Goal: Information Seeking & Learning: Learn about a topic

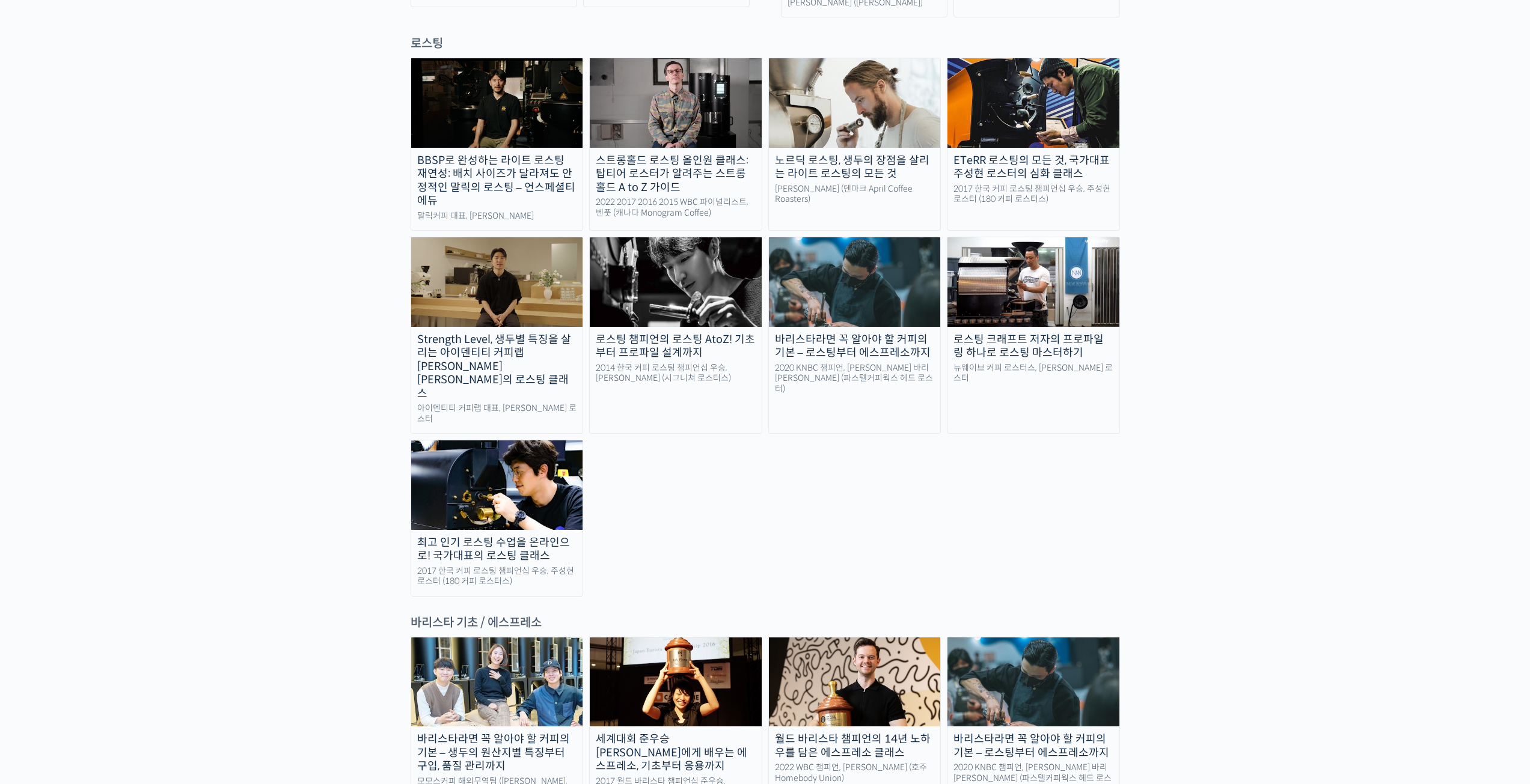
scroll to position [1021, 0]
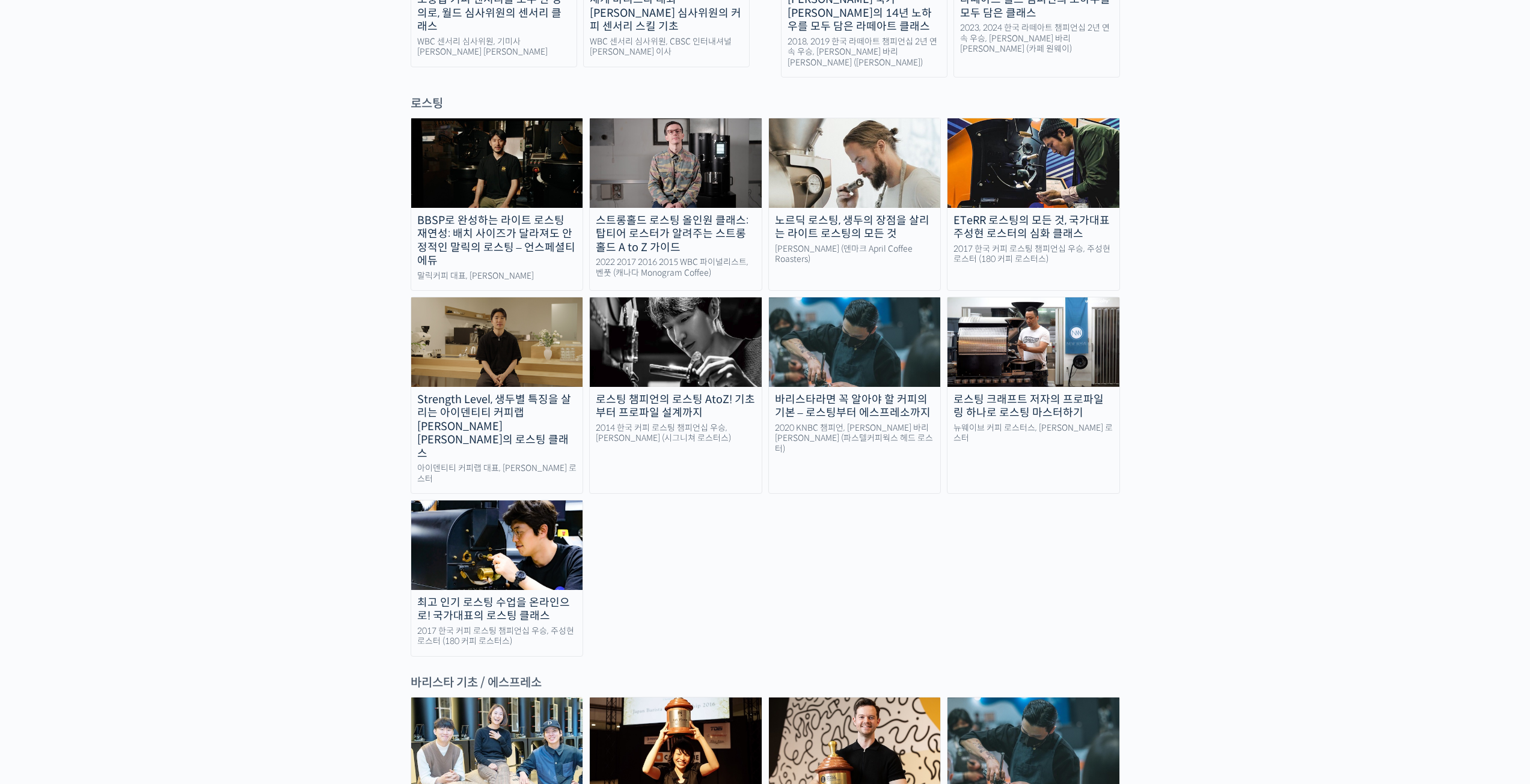
click at [1029, 392] on div "로스팅 크래프트 저자의 프로파일링 하나로 로스팅 마스터하기" at bounding box center [1033, 405] width 172 height 27
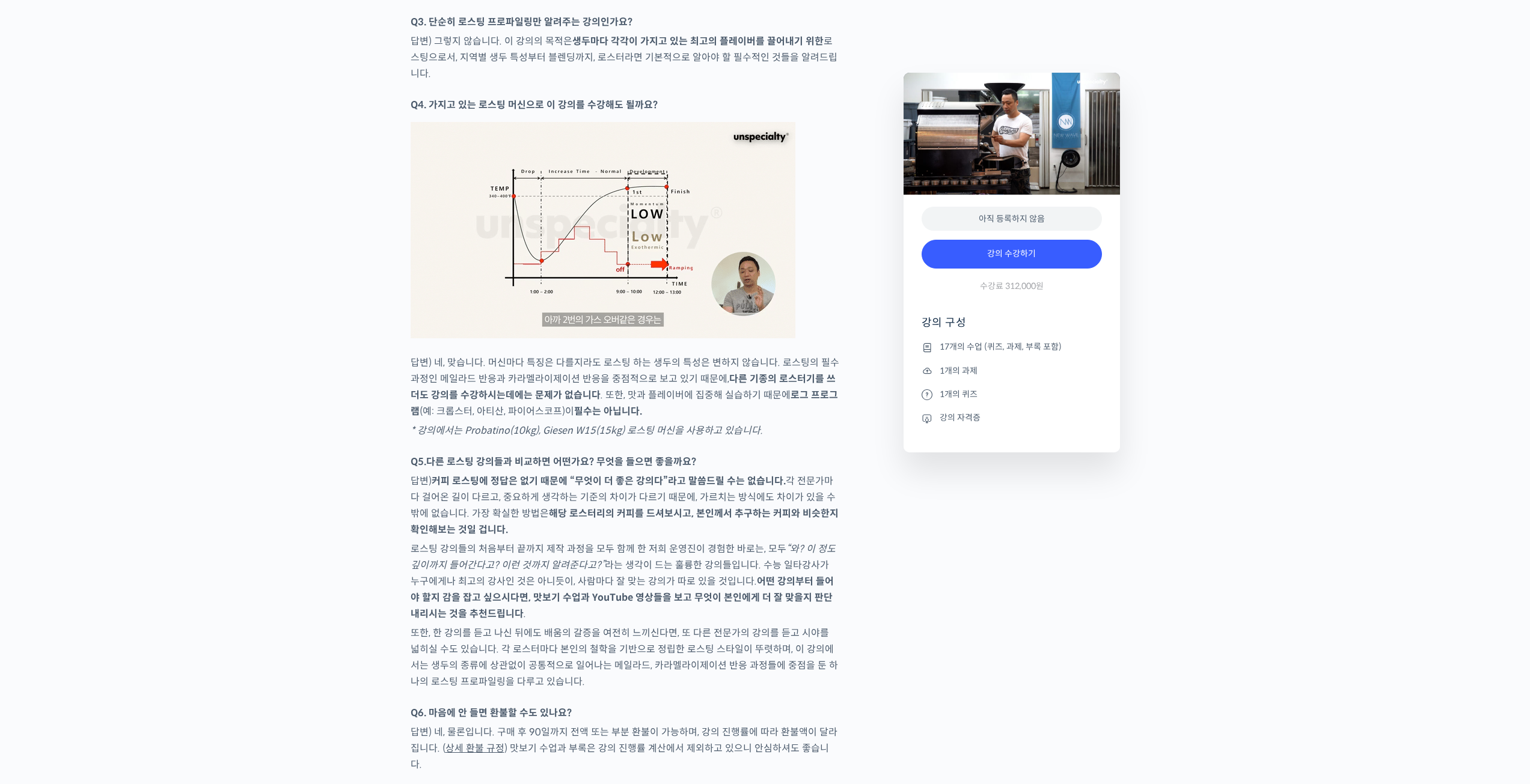
scroll to position [5253, 0]
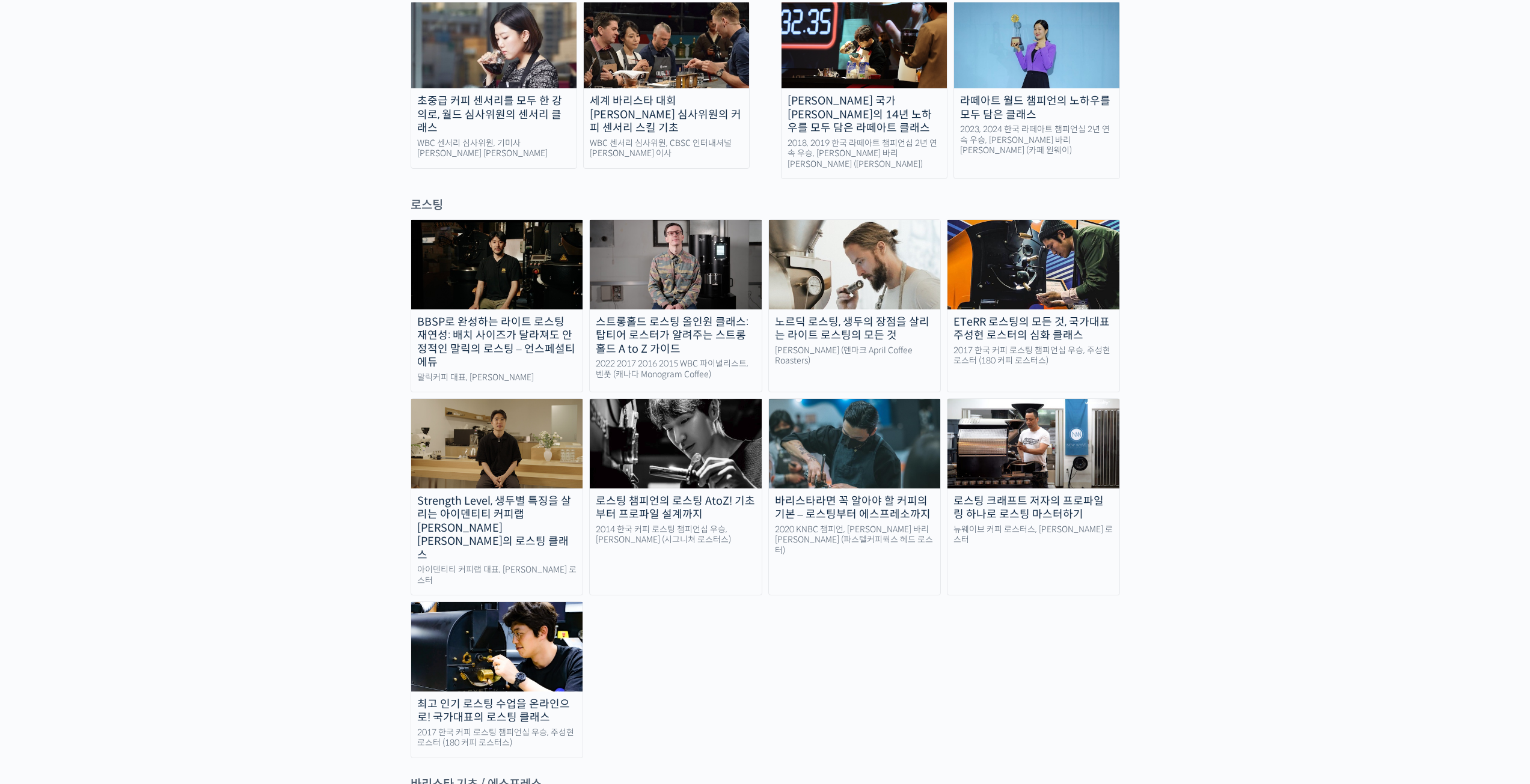
scroll to position [901, 0]
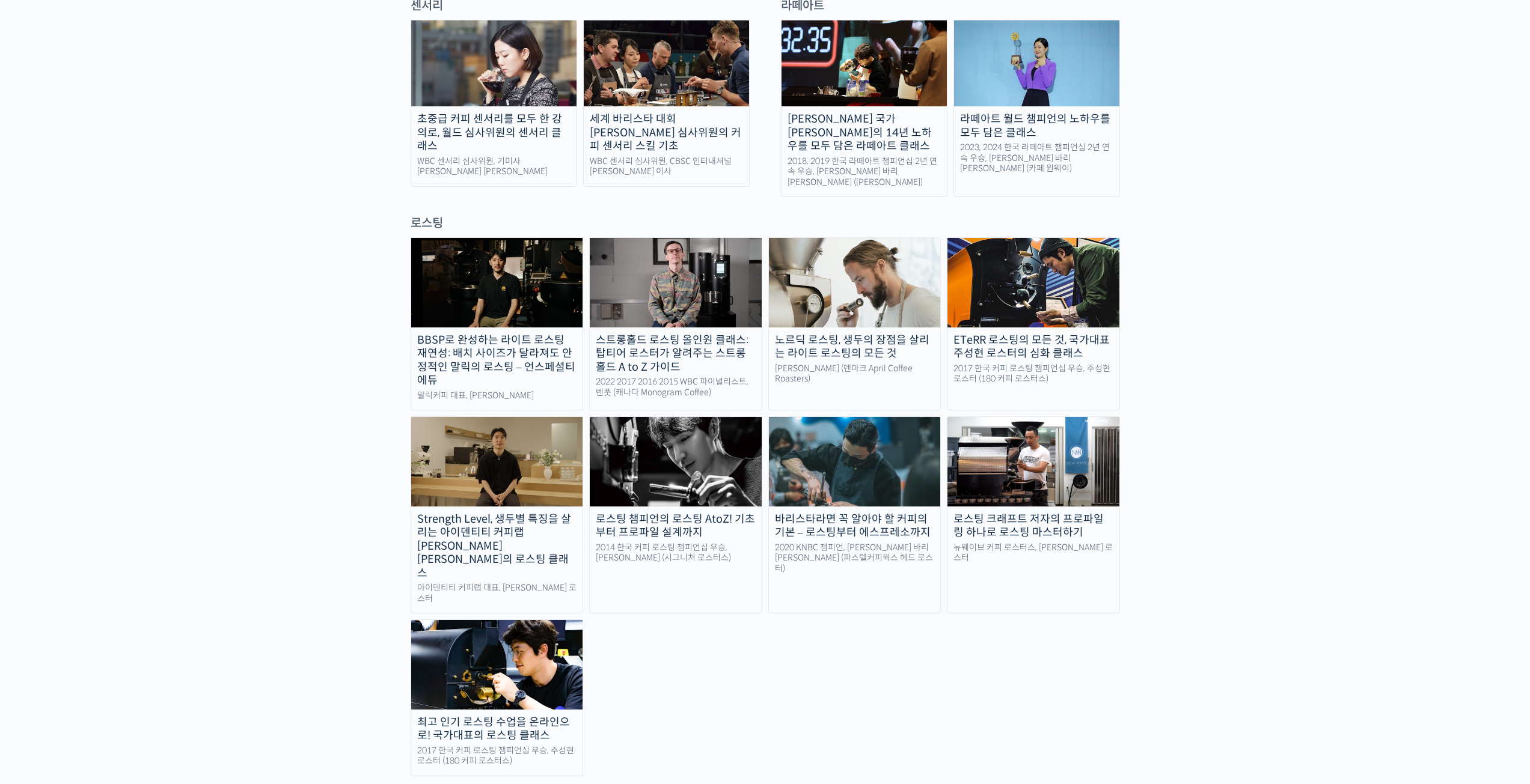
click at [787, 423] on img at bounding box center [855, 461] width 172 height 89
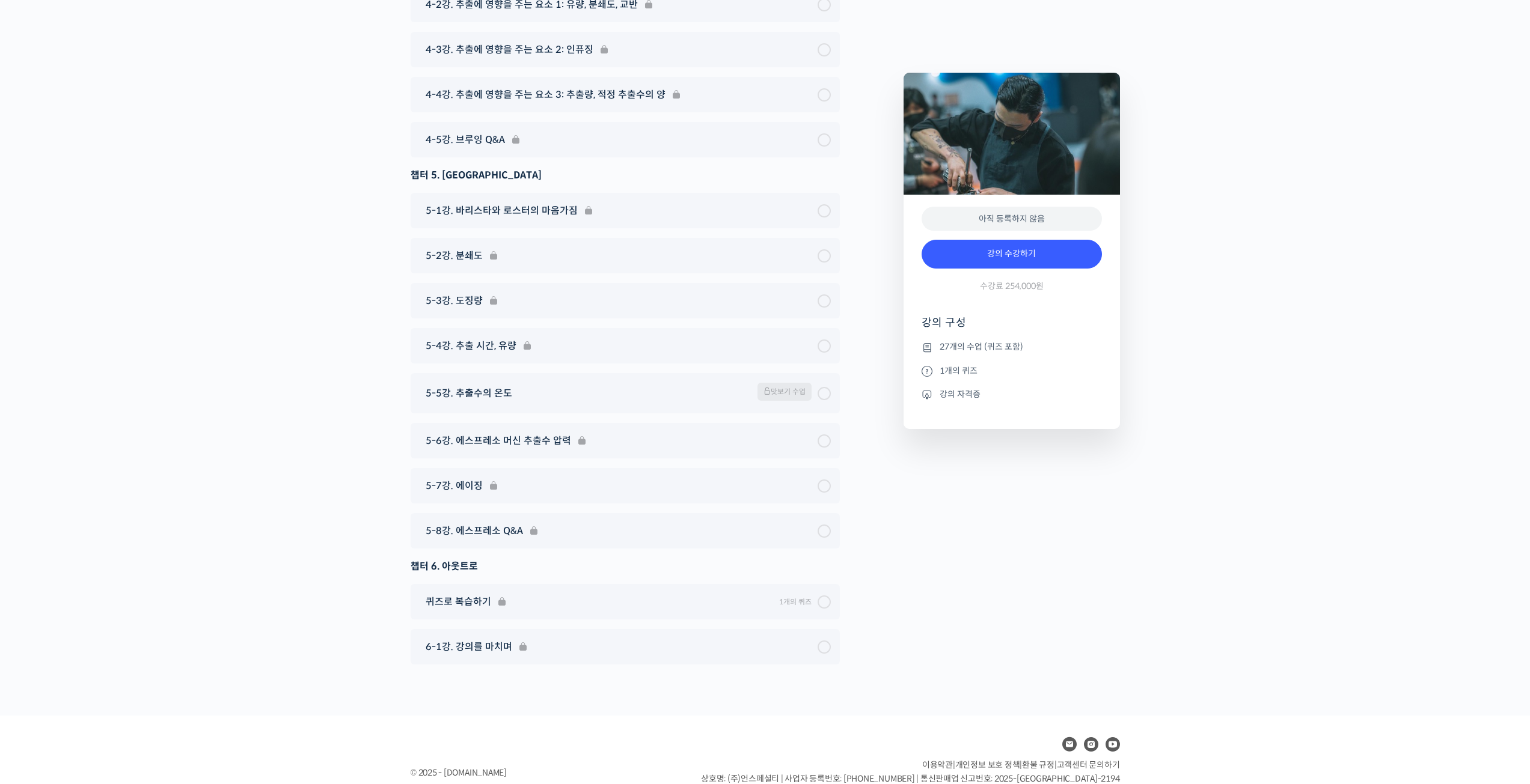
scroll to position [5803, 0]
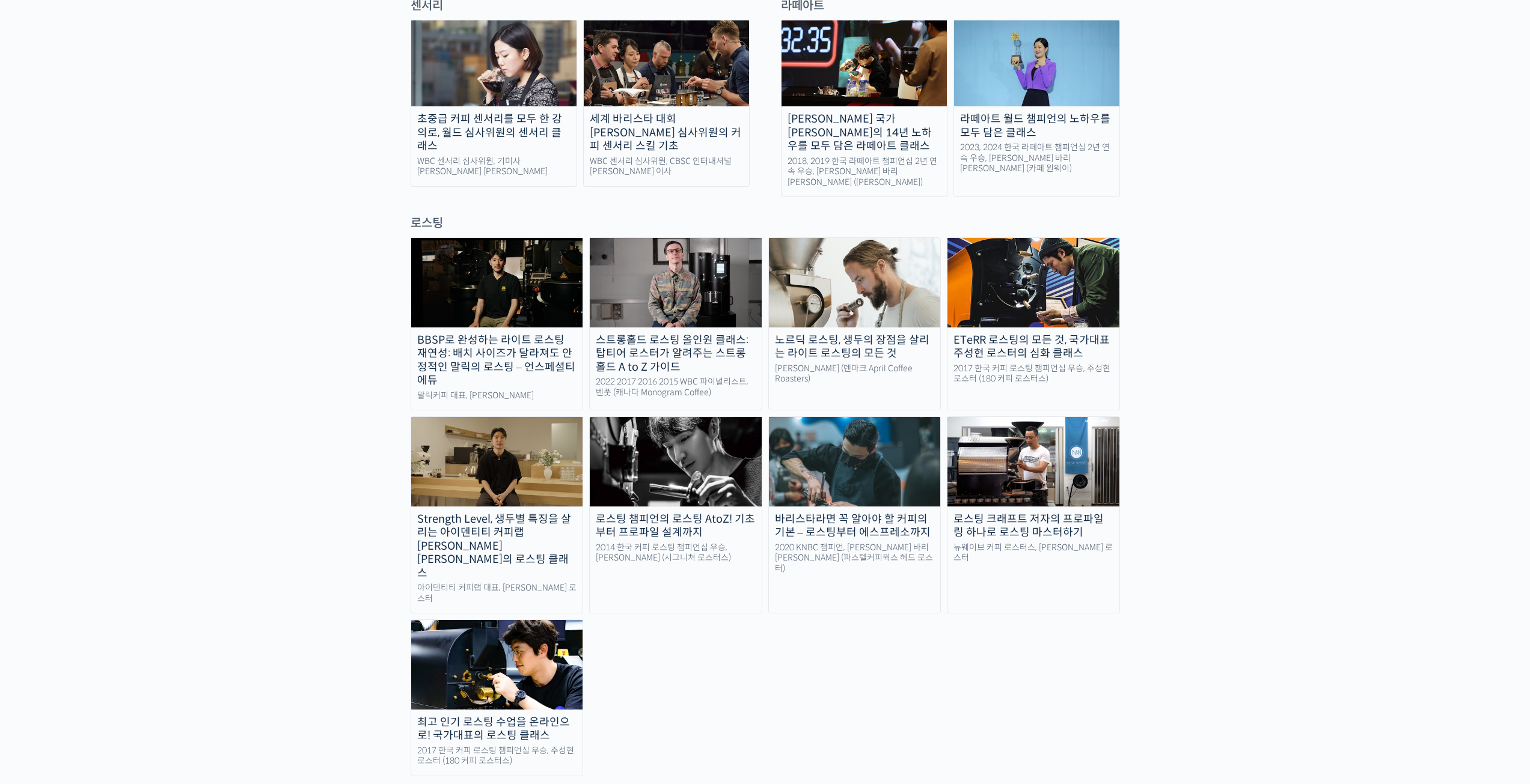
click at [894, 333] on div "노르딕 로스팅, 생두의 장점을 살리는 라이트 로스팅의 모든 것" at bounding box center [855, 346] width 172 height 27
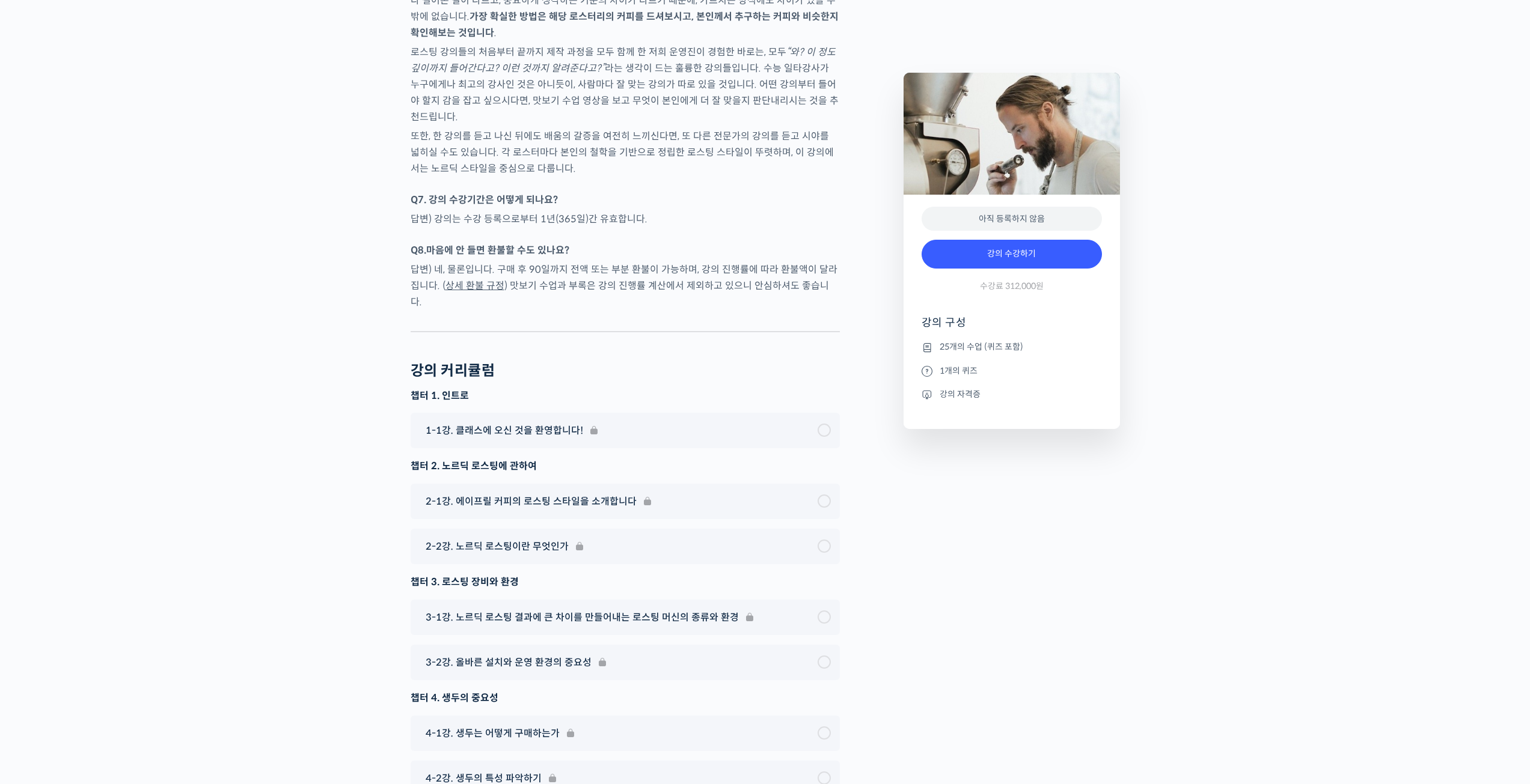
scroll to position [6128, 0]
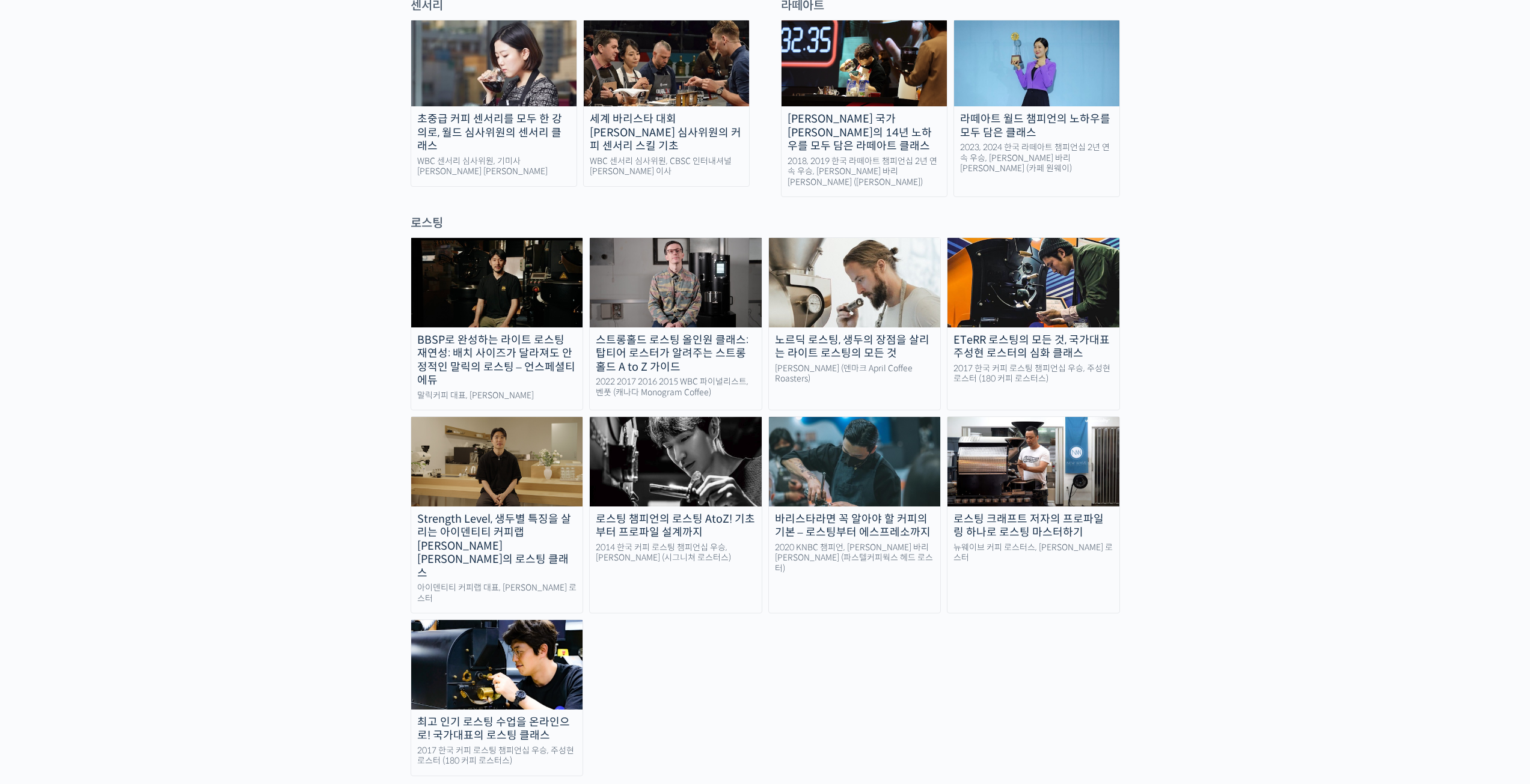
click at [528, 620] on img at bounding box center [497, 664] width 172 height 89
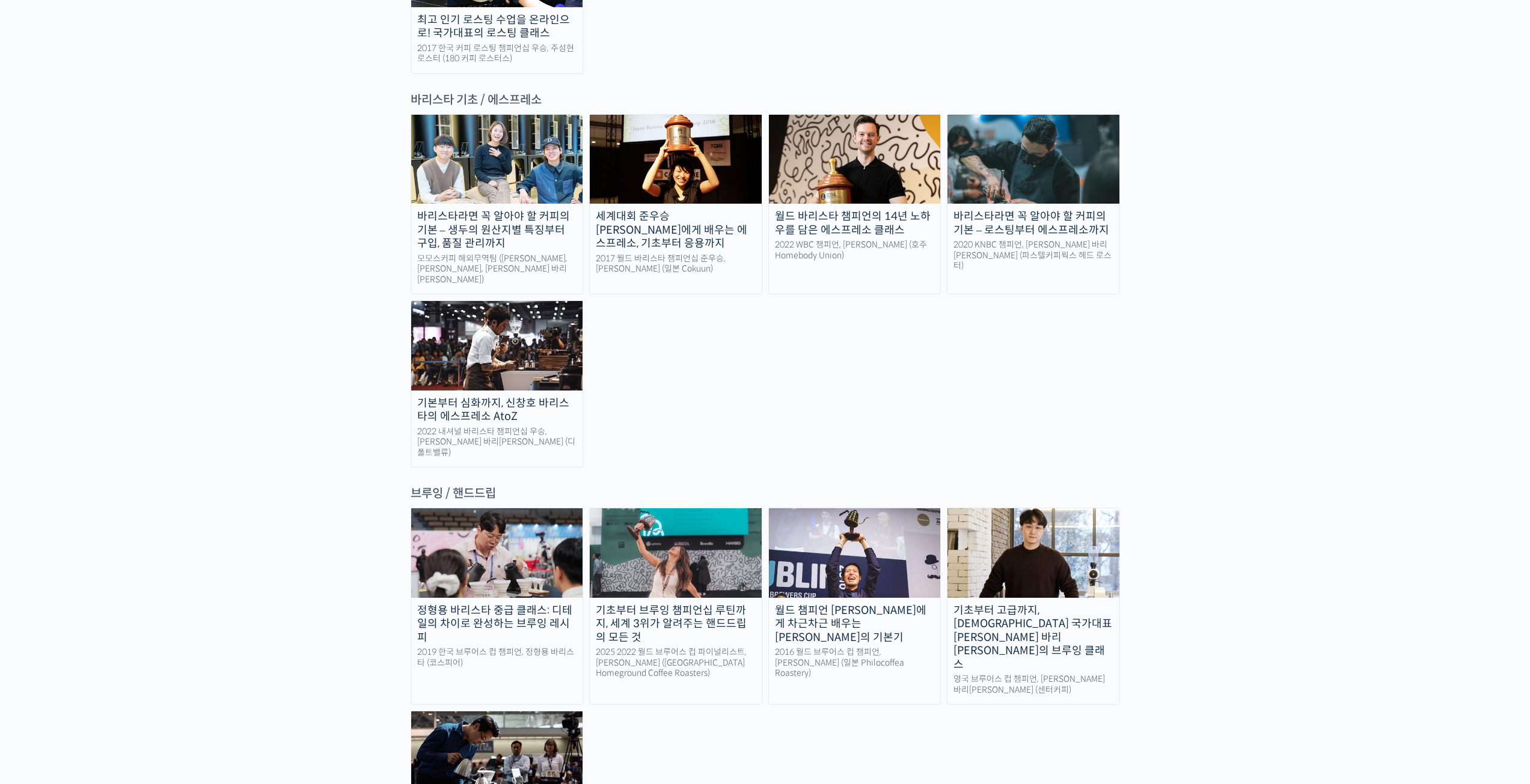
scroll to position [1803, 0]
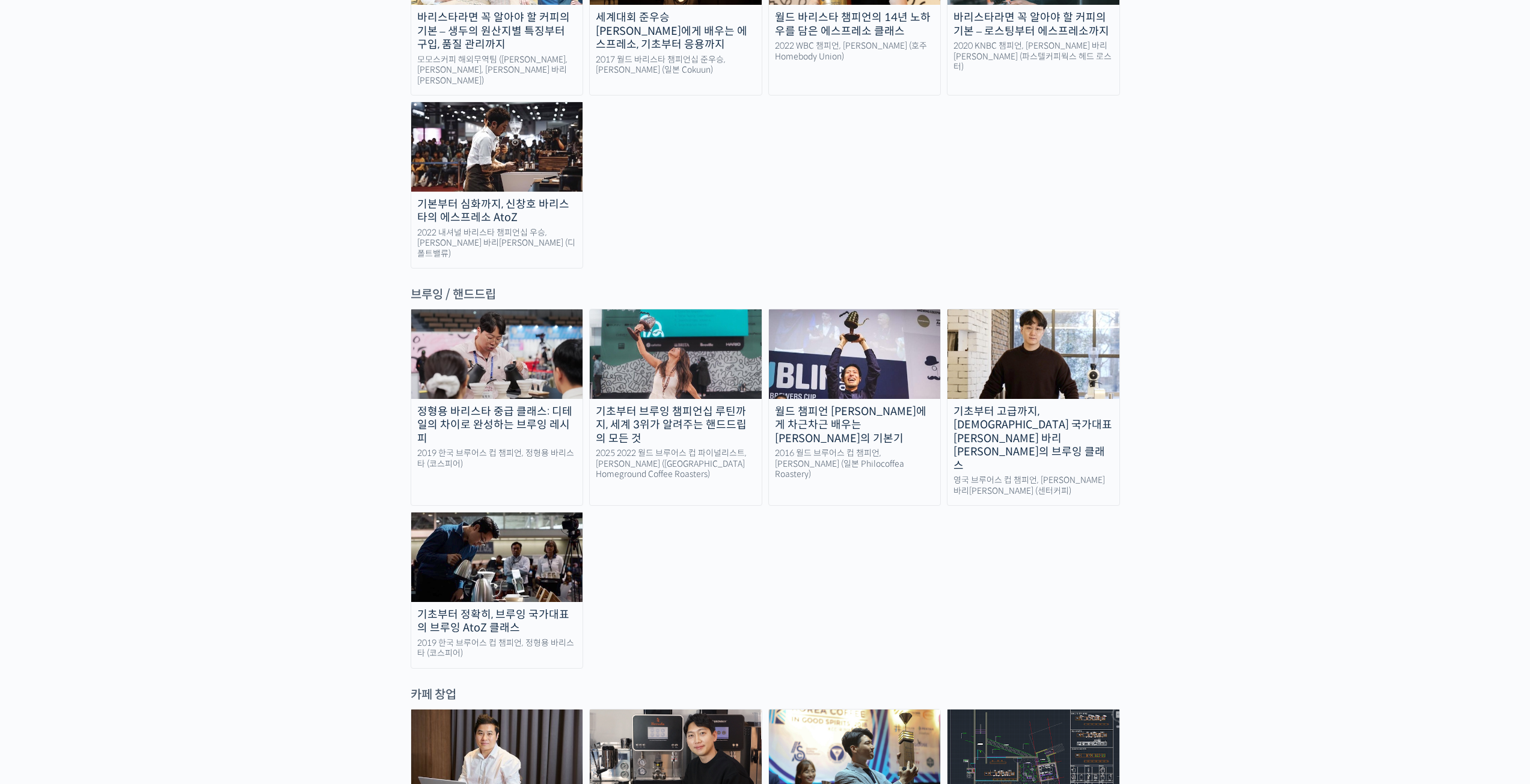
click at [494, 309] on img at bounding box center [497, 354] width 172 height 89
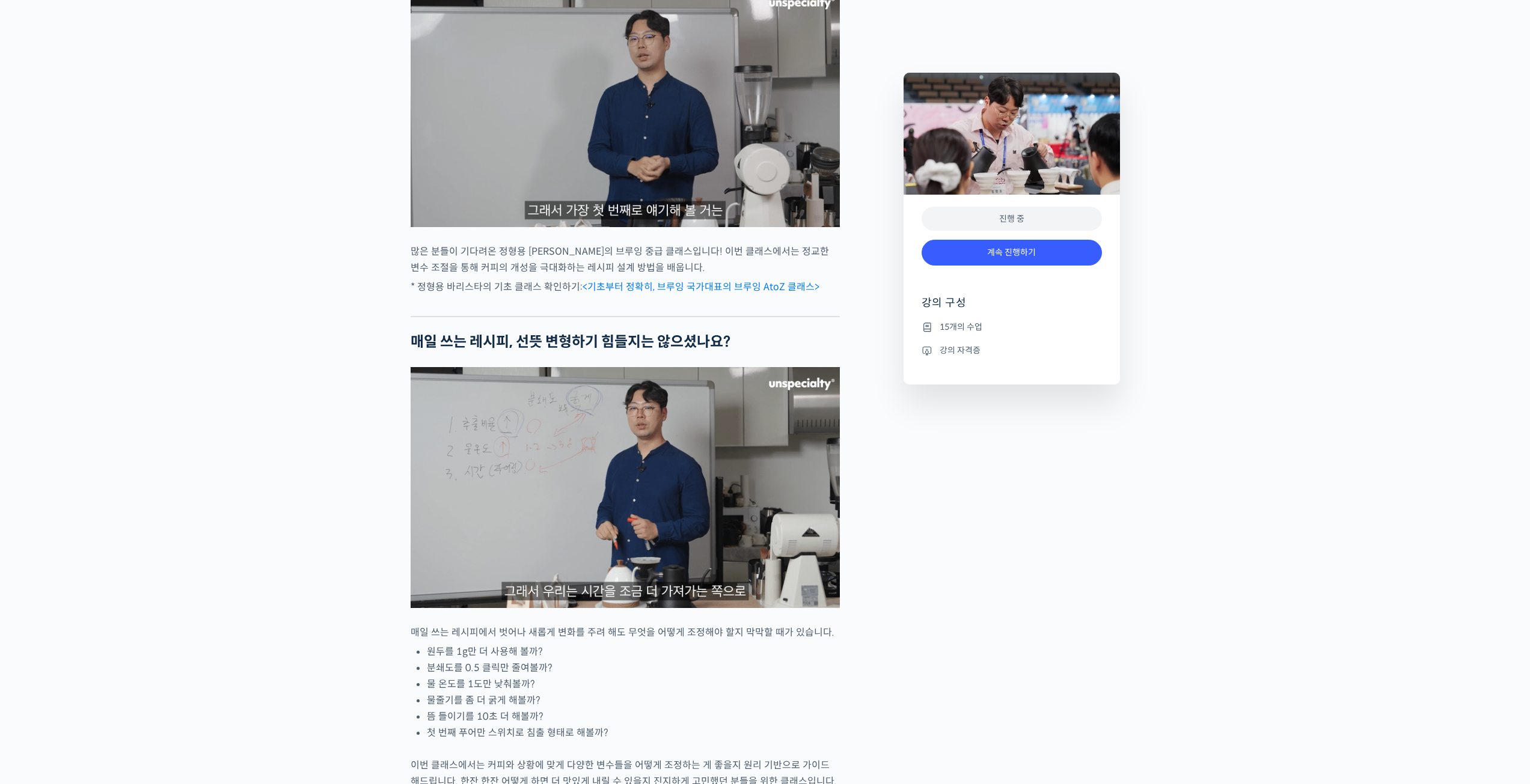
scroll to position [721, 0]
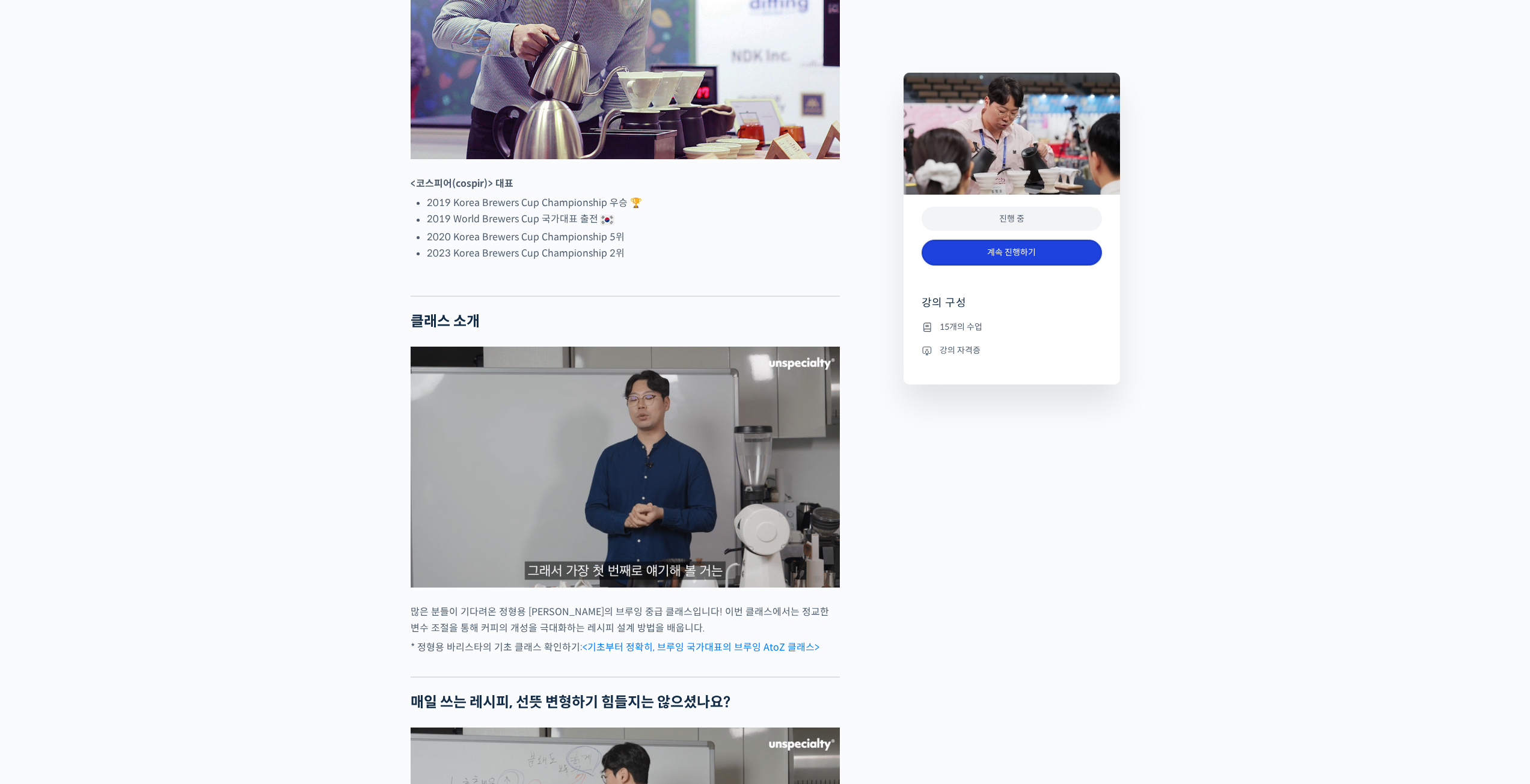
click at [1008, 249] on link "계속 진행하기" at bounding box center [1011, 253] width 180 height 26
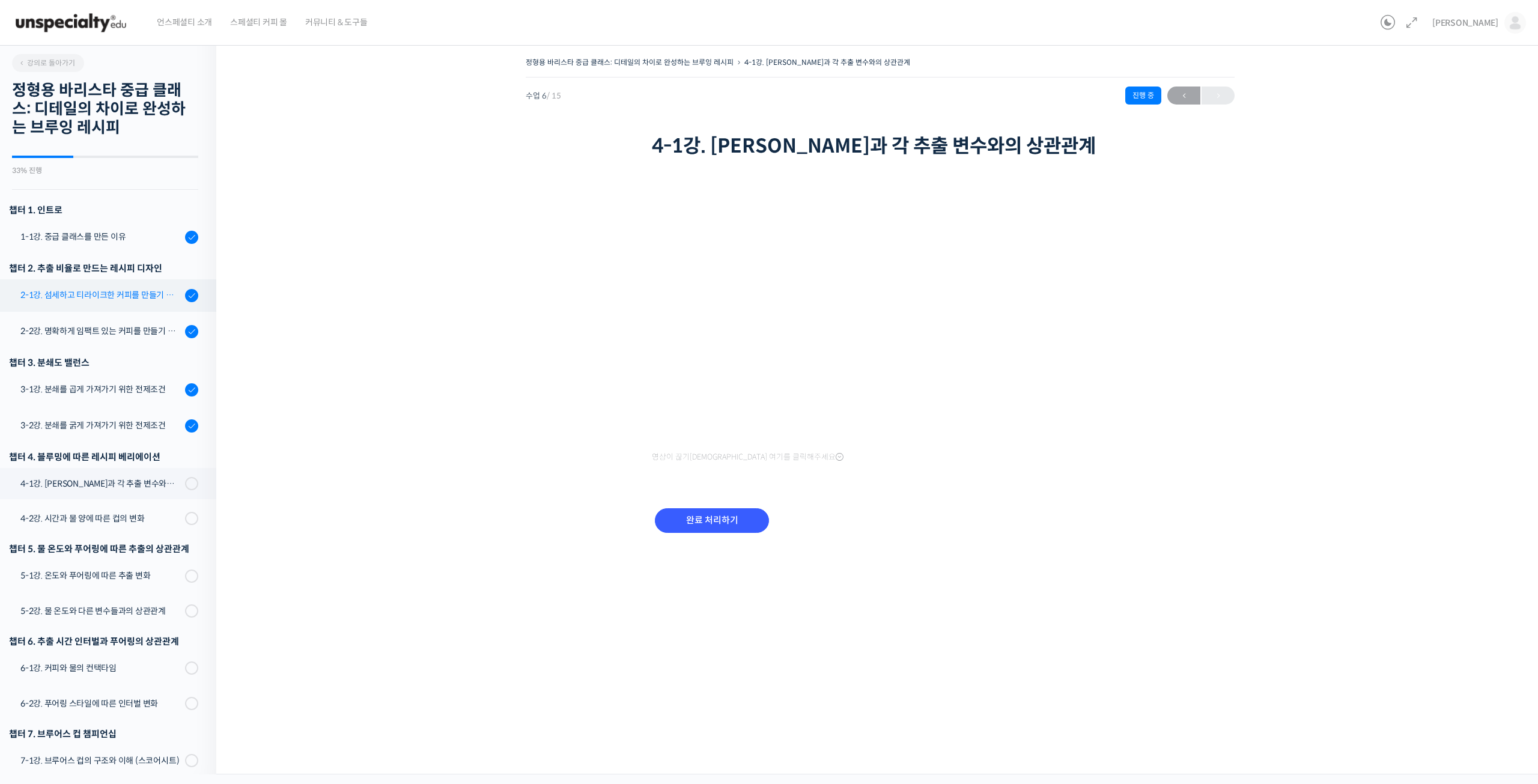
click at [111, 296] on div "2-1강. 섬세하고 티라이크한 커피를 만들기 위한 레시피" at bounding box center [101, 295] width 161 height 13
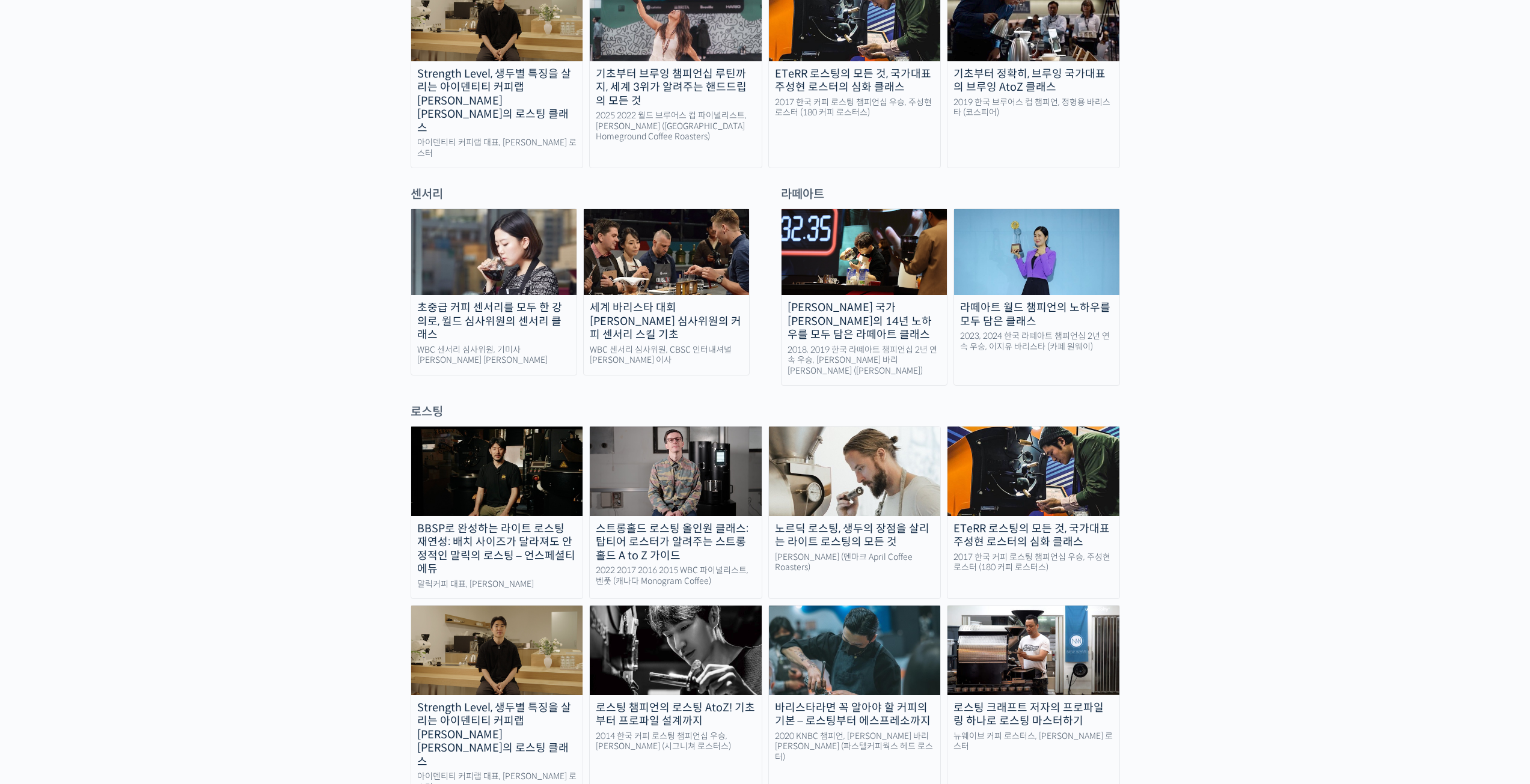
scroll to position [721, 0]
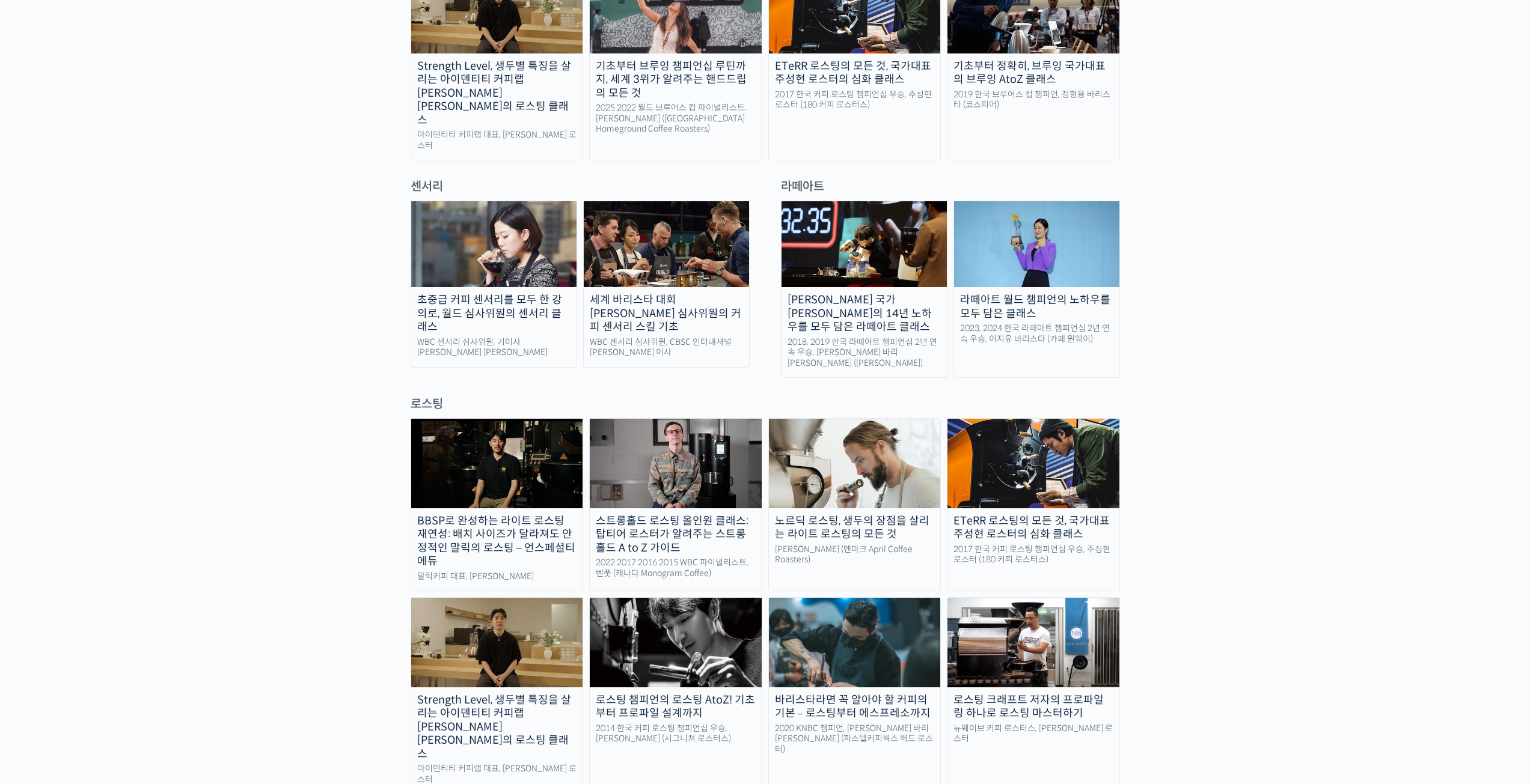
click at [435, 396] on div "로스팅" at bounding box center [765, 404] width 710 height 17
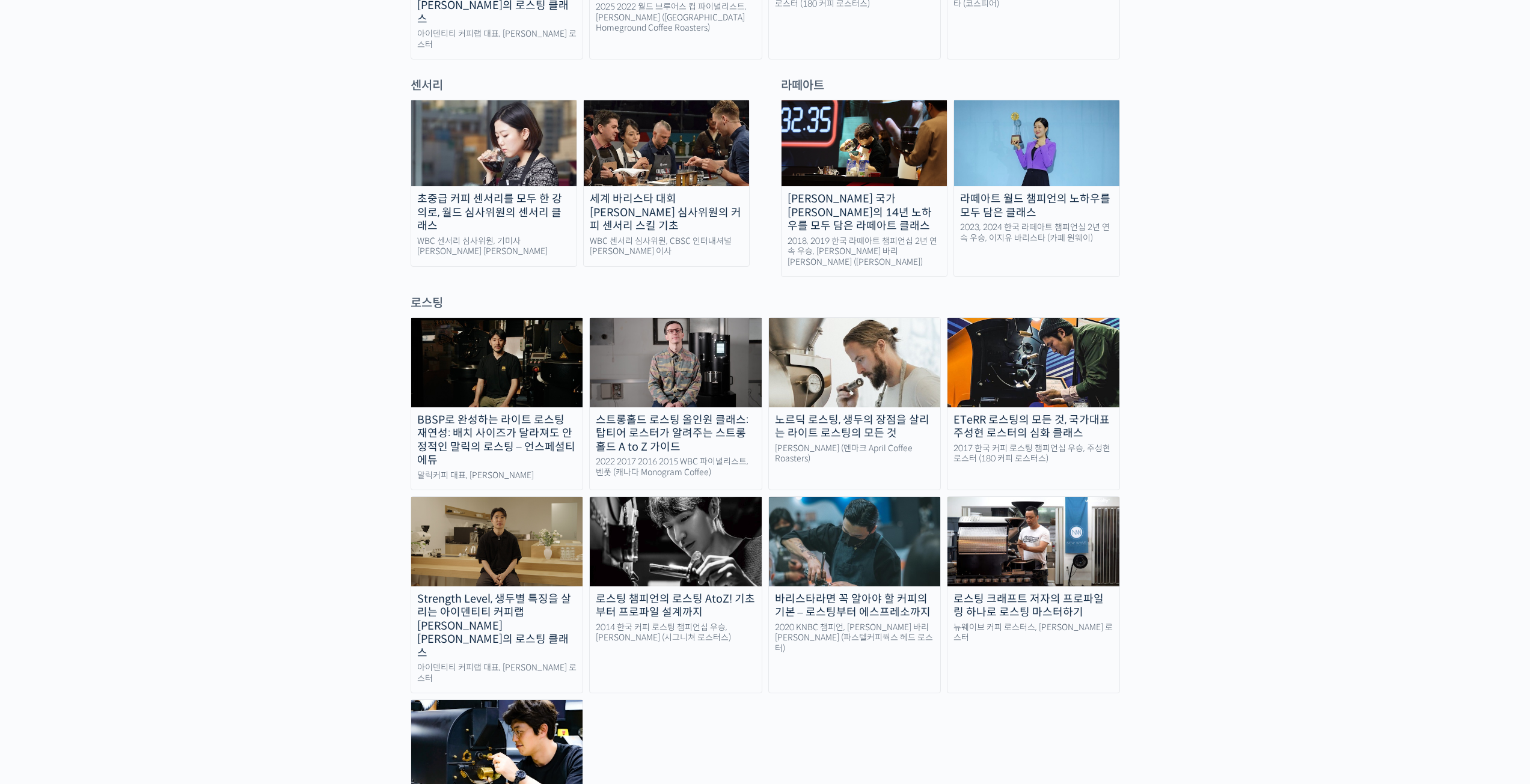
scroll to position [841, 0]
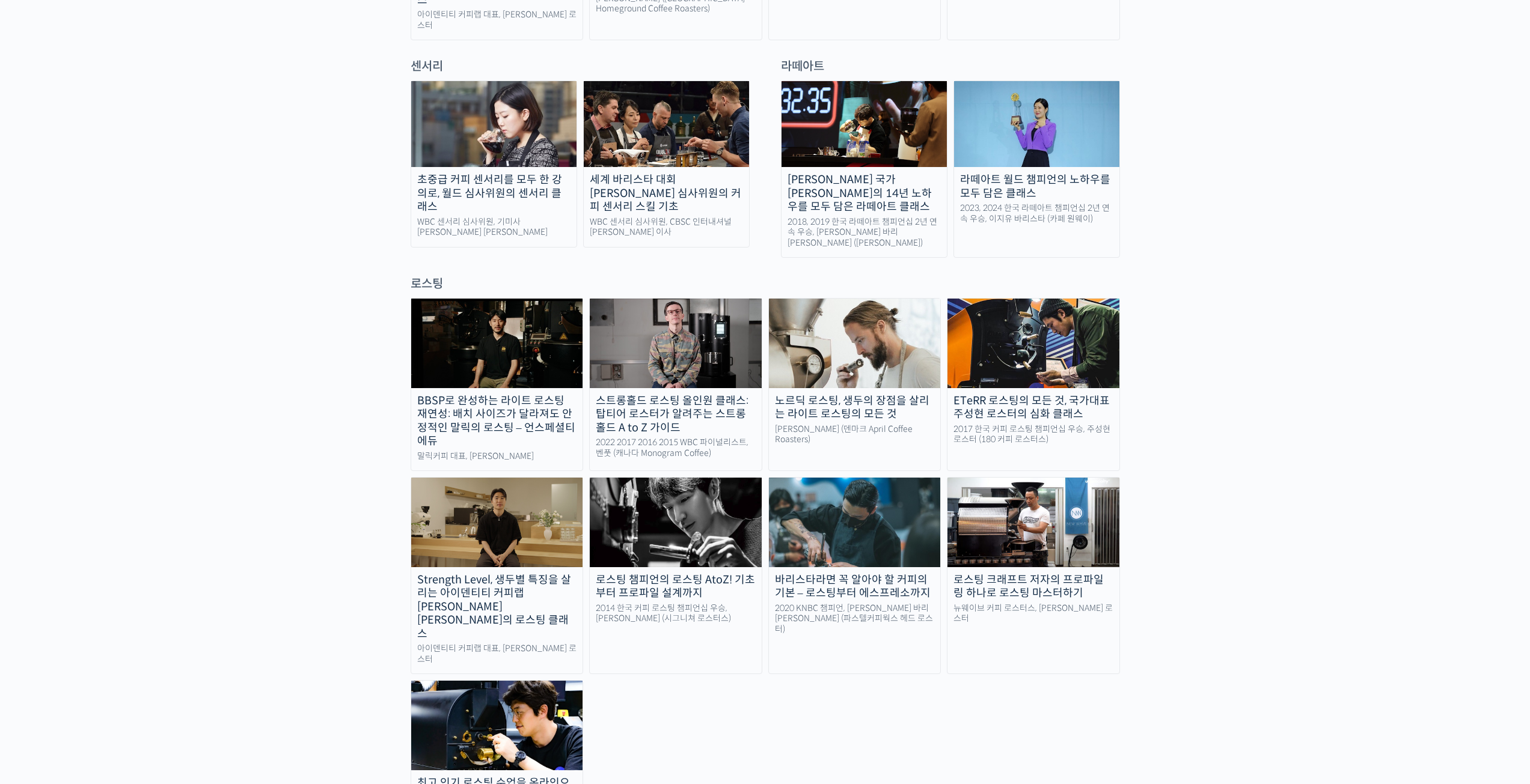
click at [1042, 424] on div "2017 한국 커피 로스팅 챔피언십 우승, 주성현 로스터 (180 커피 로스터스)" at bounding box center [1033, 434] width 172 height 21
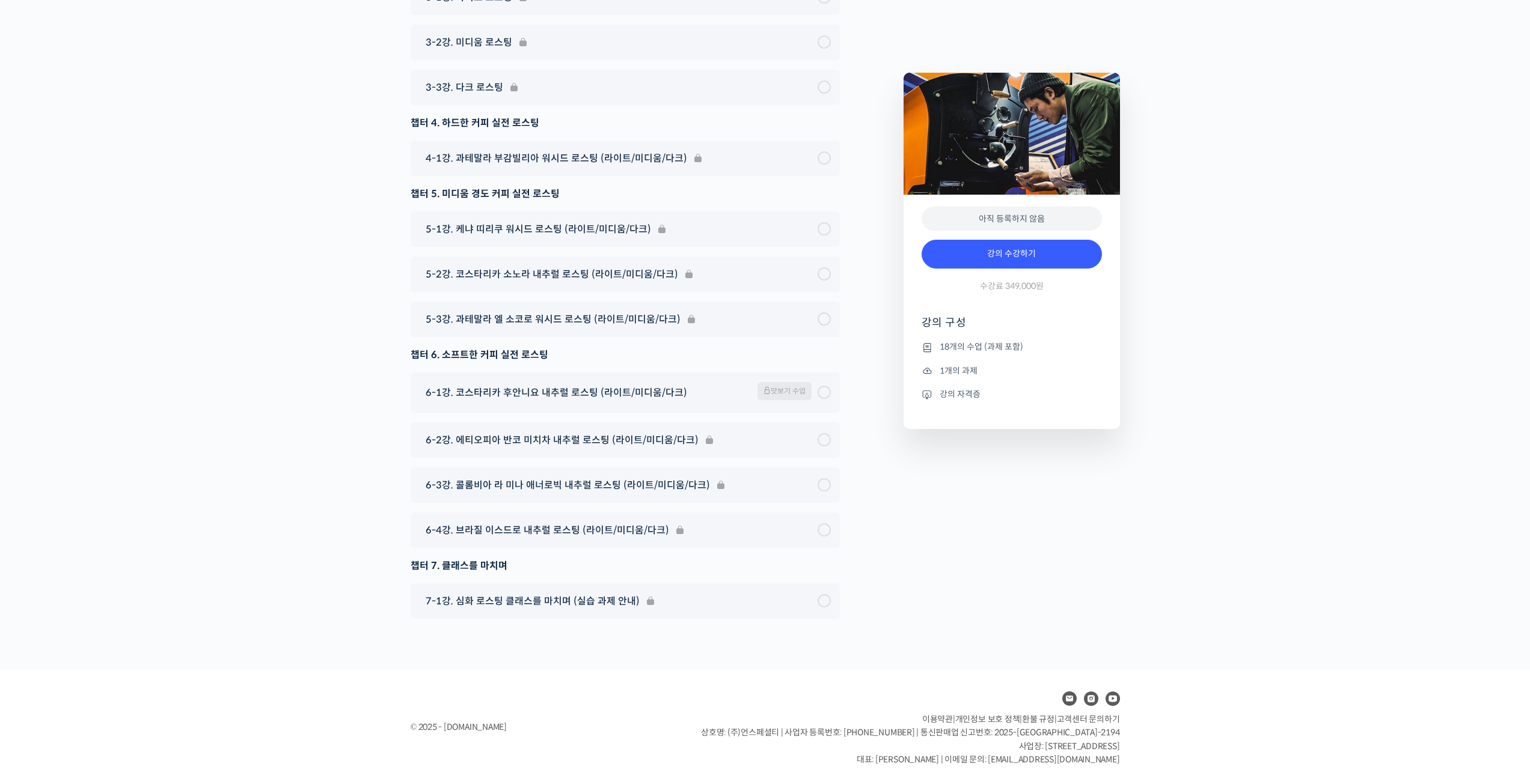
scroll to position [7019, 0]
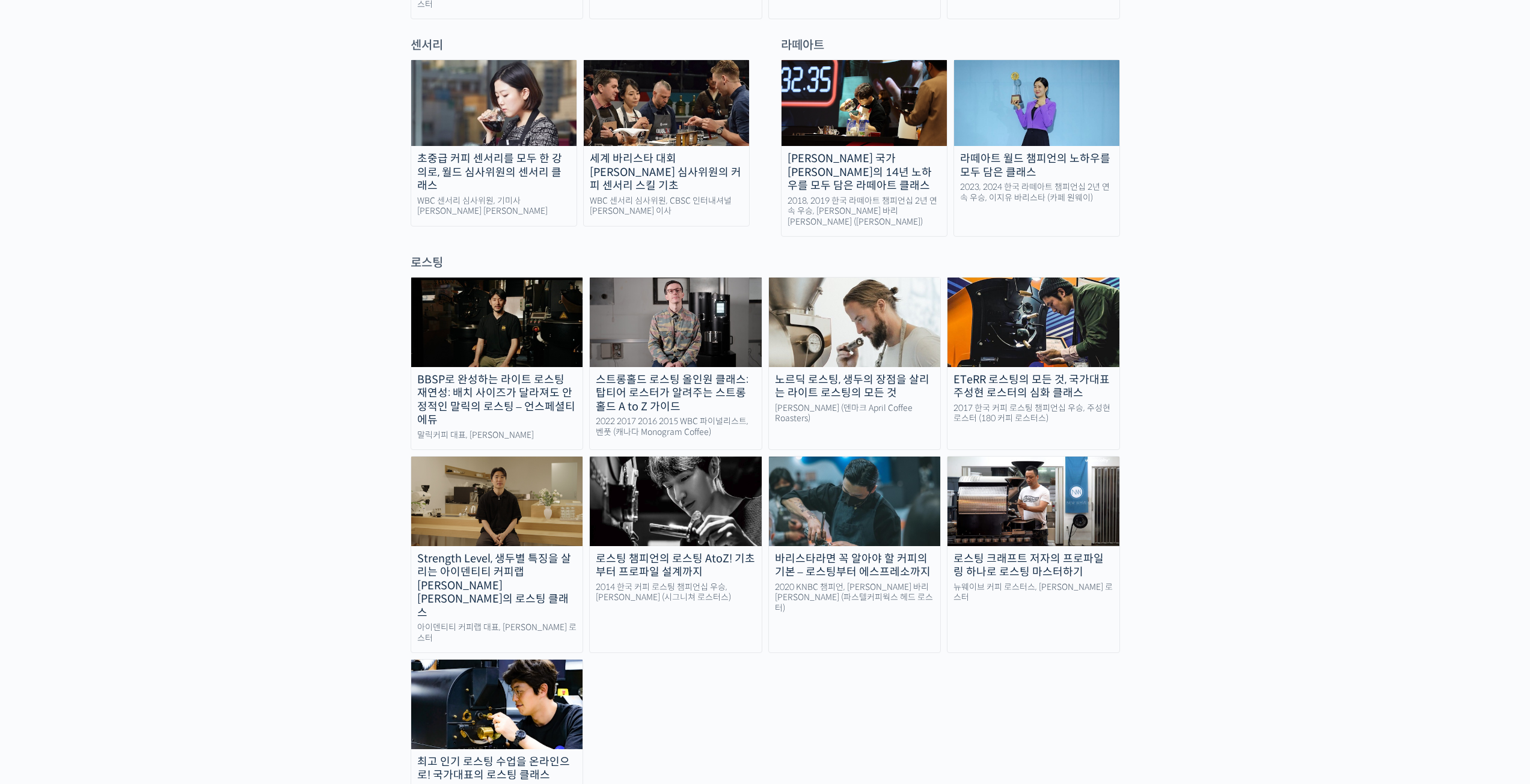
scroll to position [841, 0]
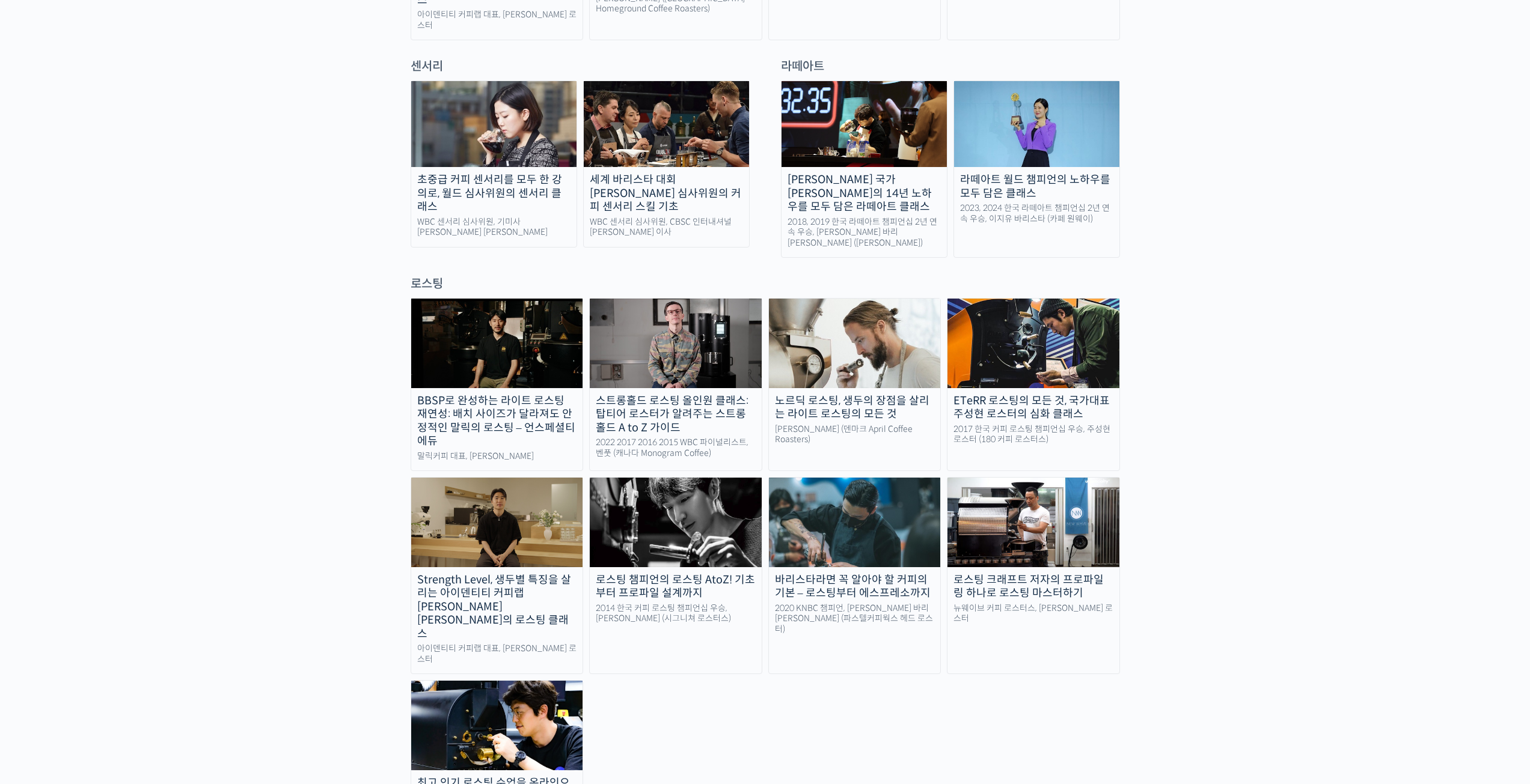
click at [450, 477] on img at bounding box center [497, 522] width 172 height 89
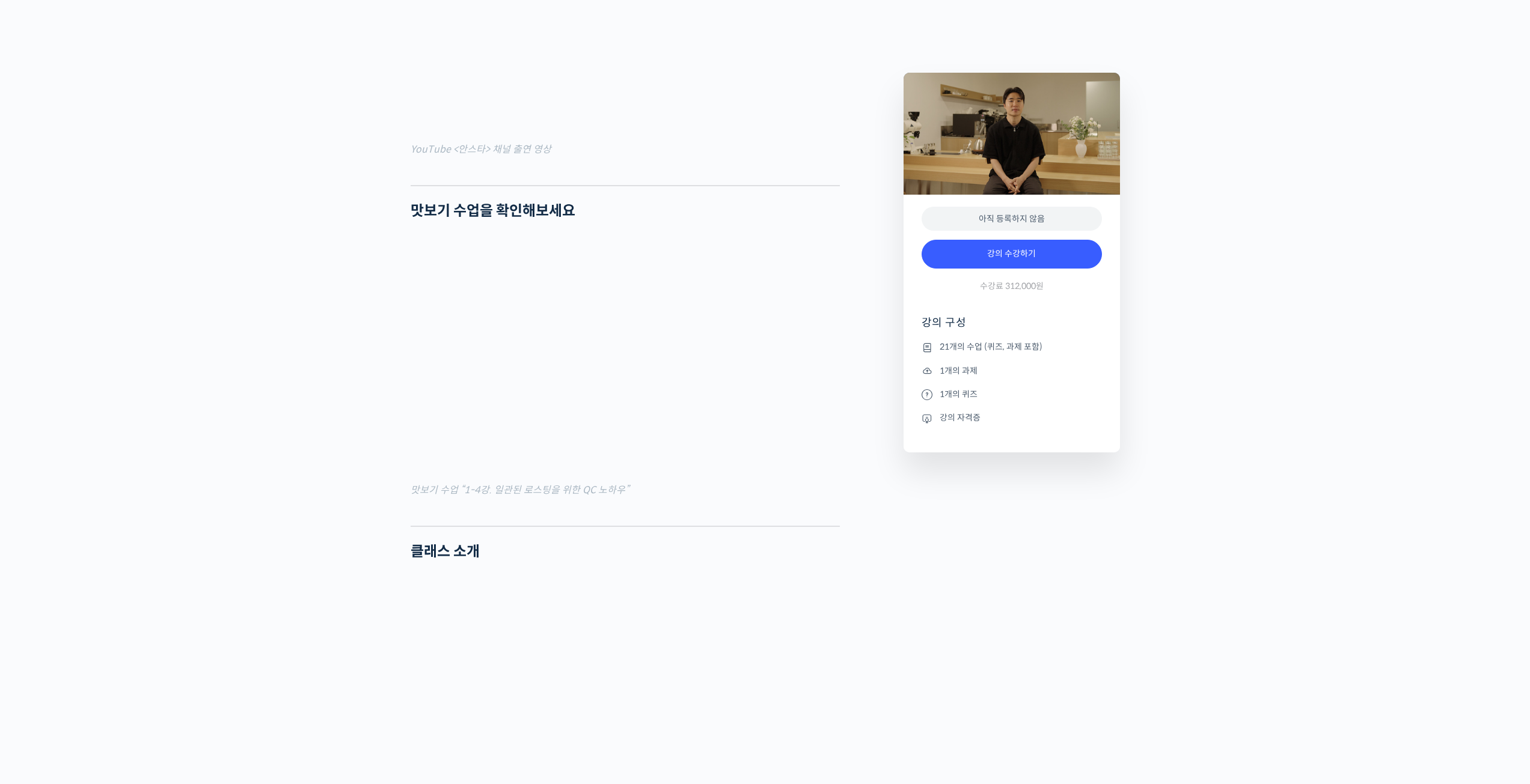
scroll to position [1261, 0]
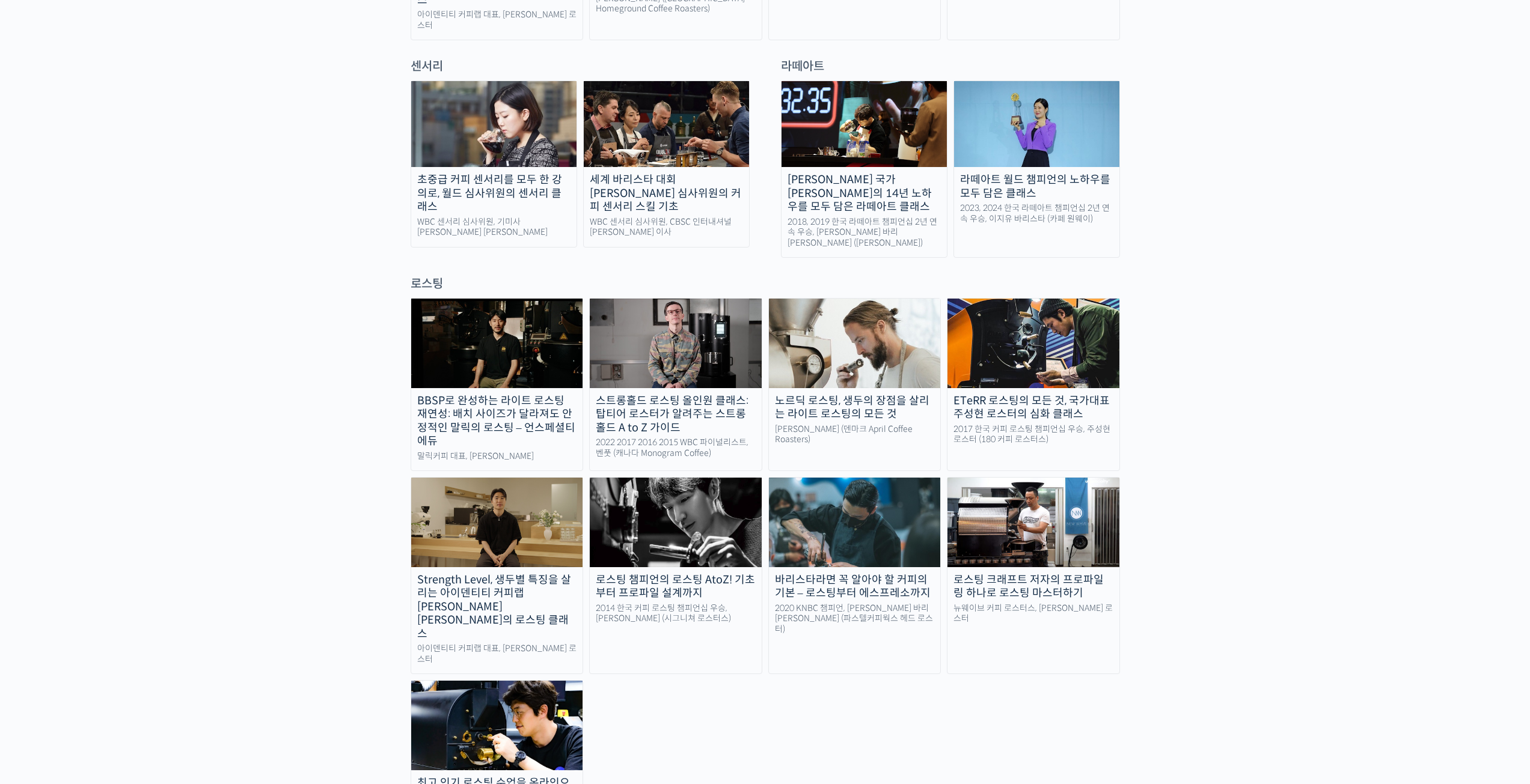
drag, startPoint x: 1027, startPoint y: 440, endPoint x: 1021, endPoint y: 441, distance: 6.1
click at [1027, 477] on img at bounding box center [1033, 522] width 172 height 89
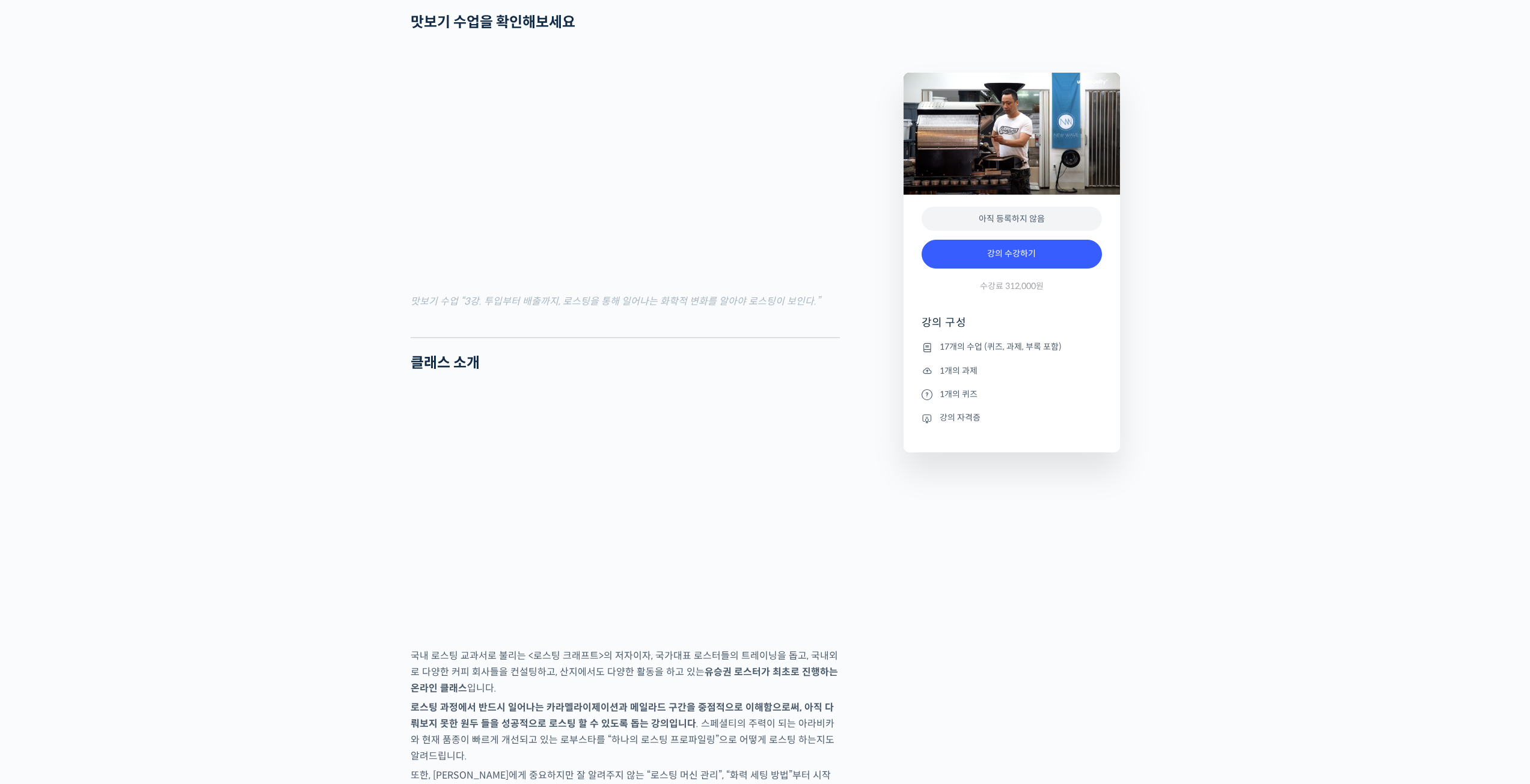
scroll to position [1321, 0]
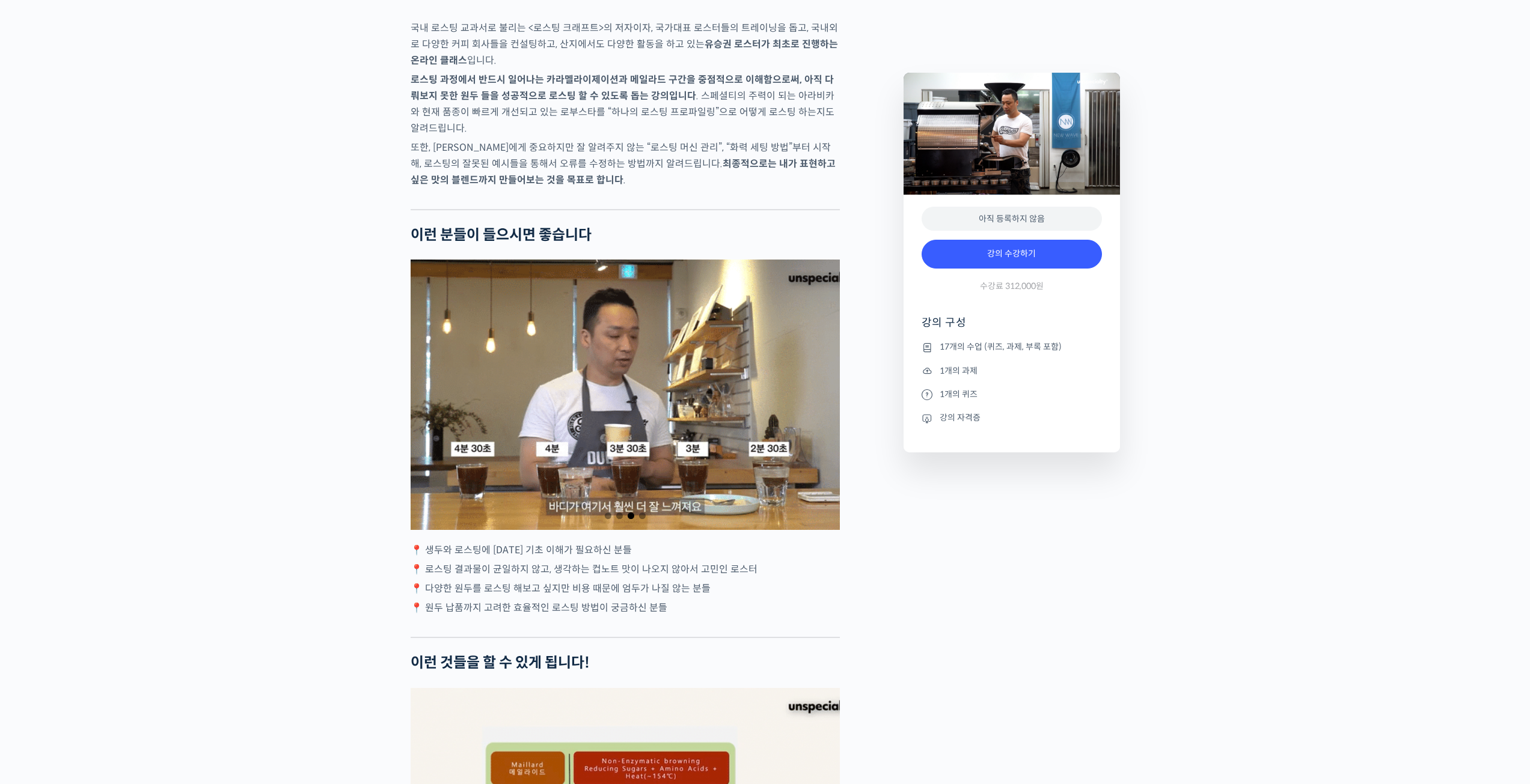
scroll to position [1983, 0]
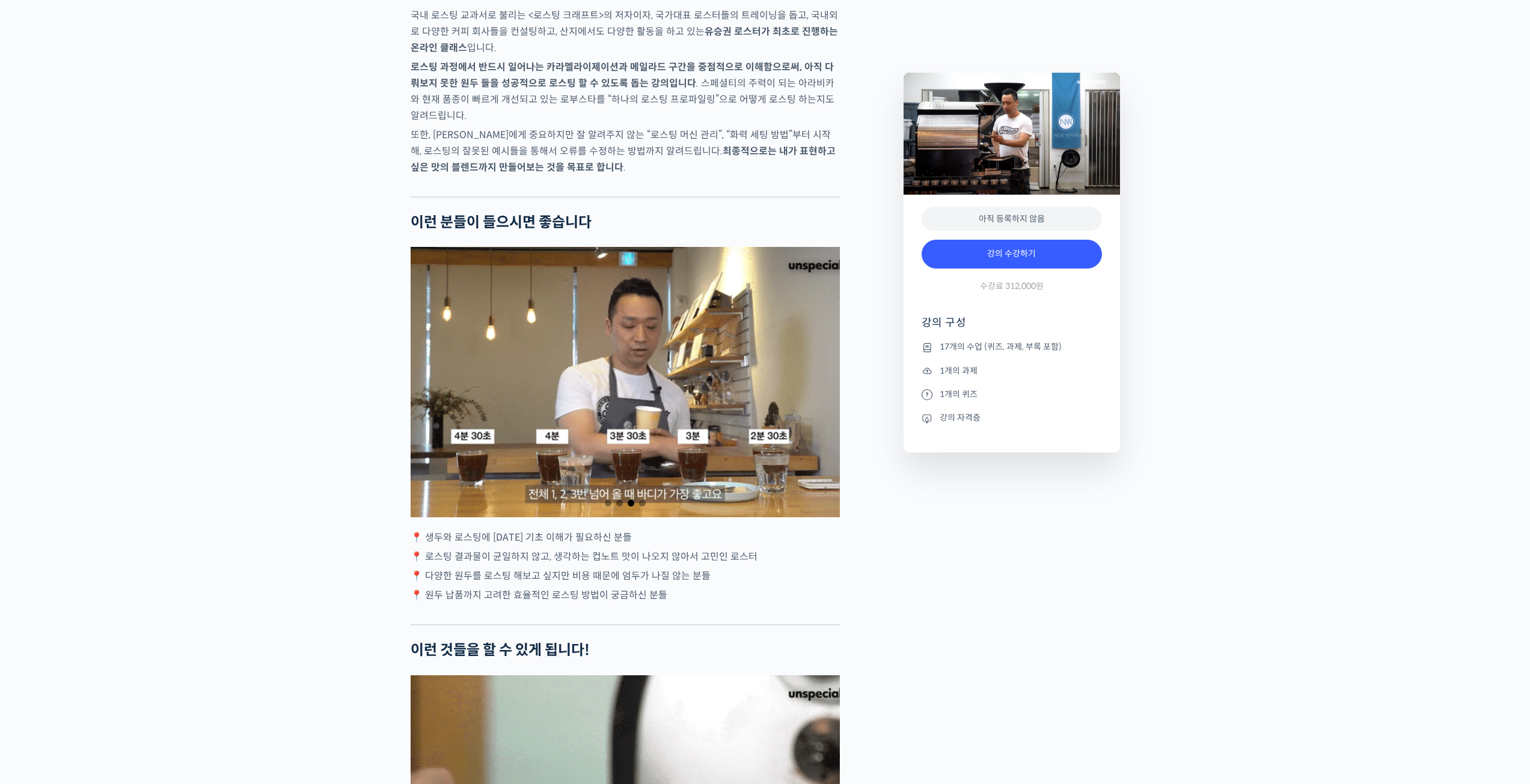
click at [646, 384] on div "3 / 4" at bounding box center [625, 381] width 429 height 271
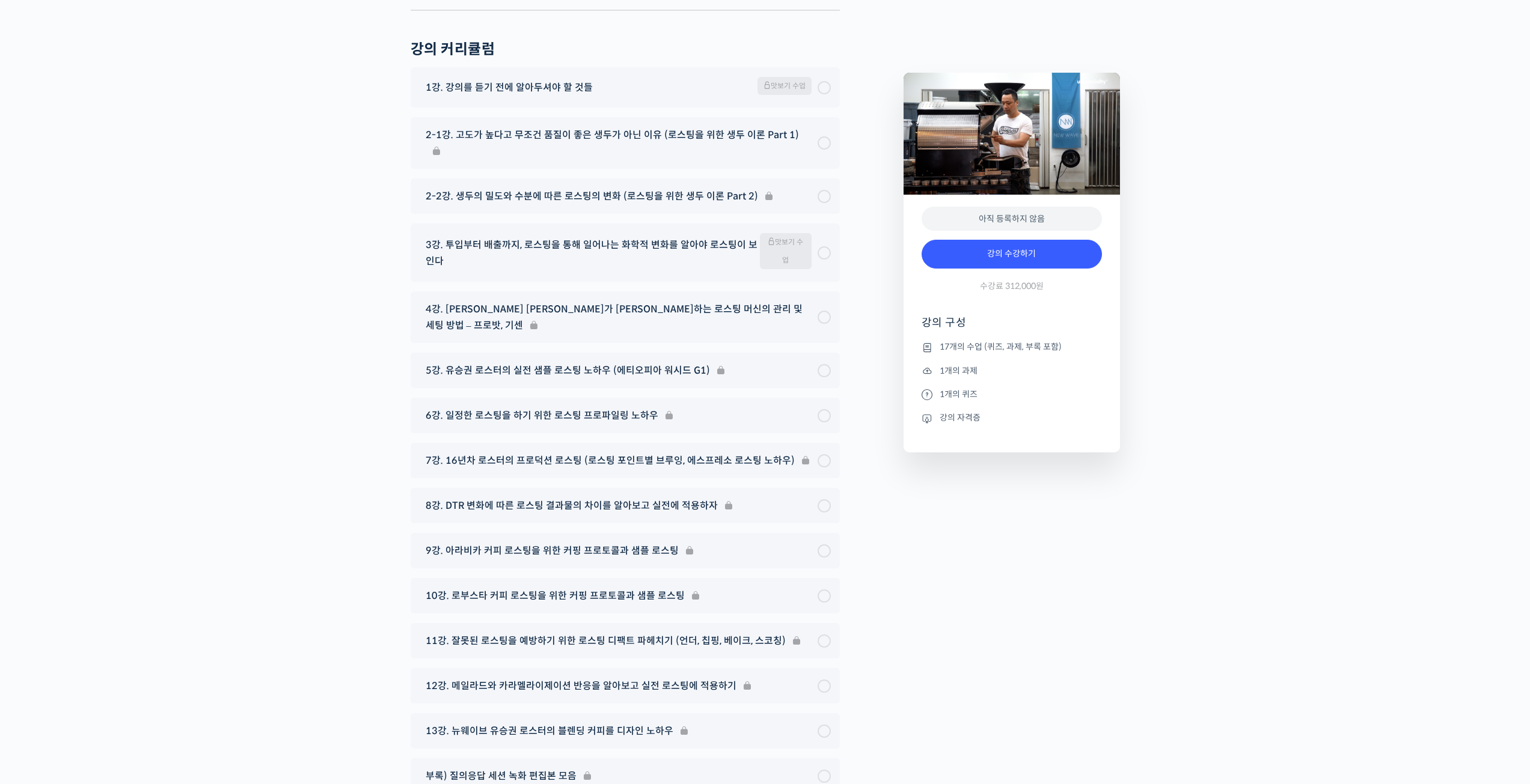
scroll to position [6188, 0]
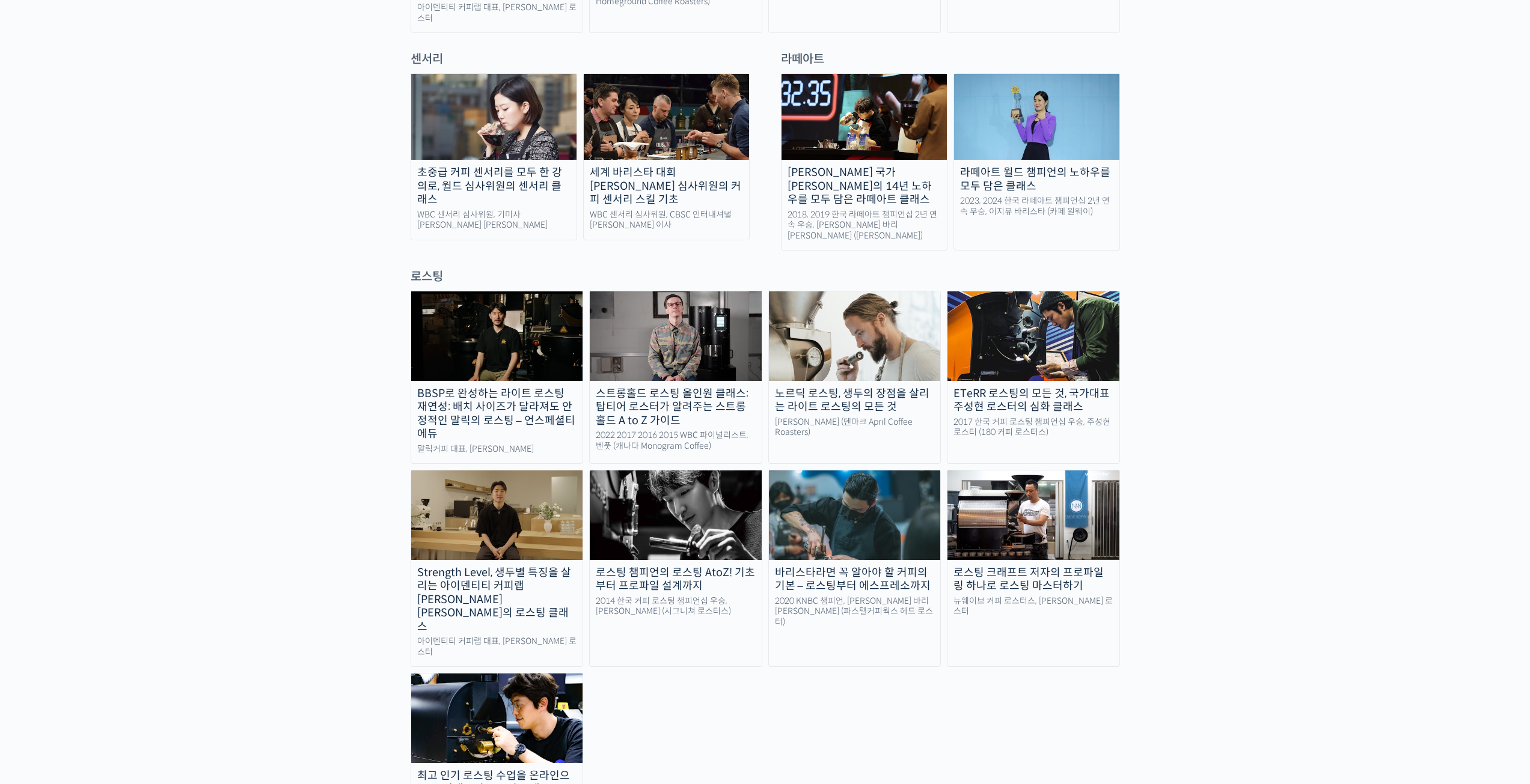
scroll to position [961, 0]
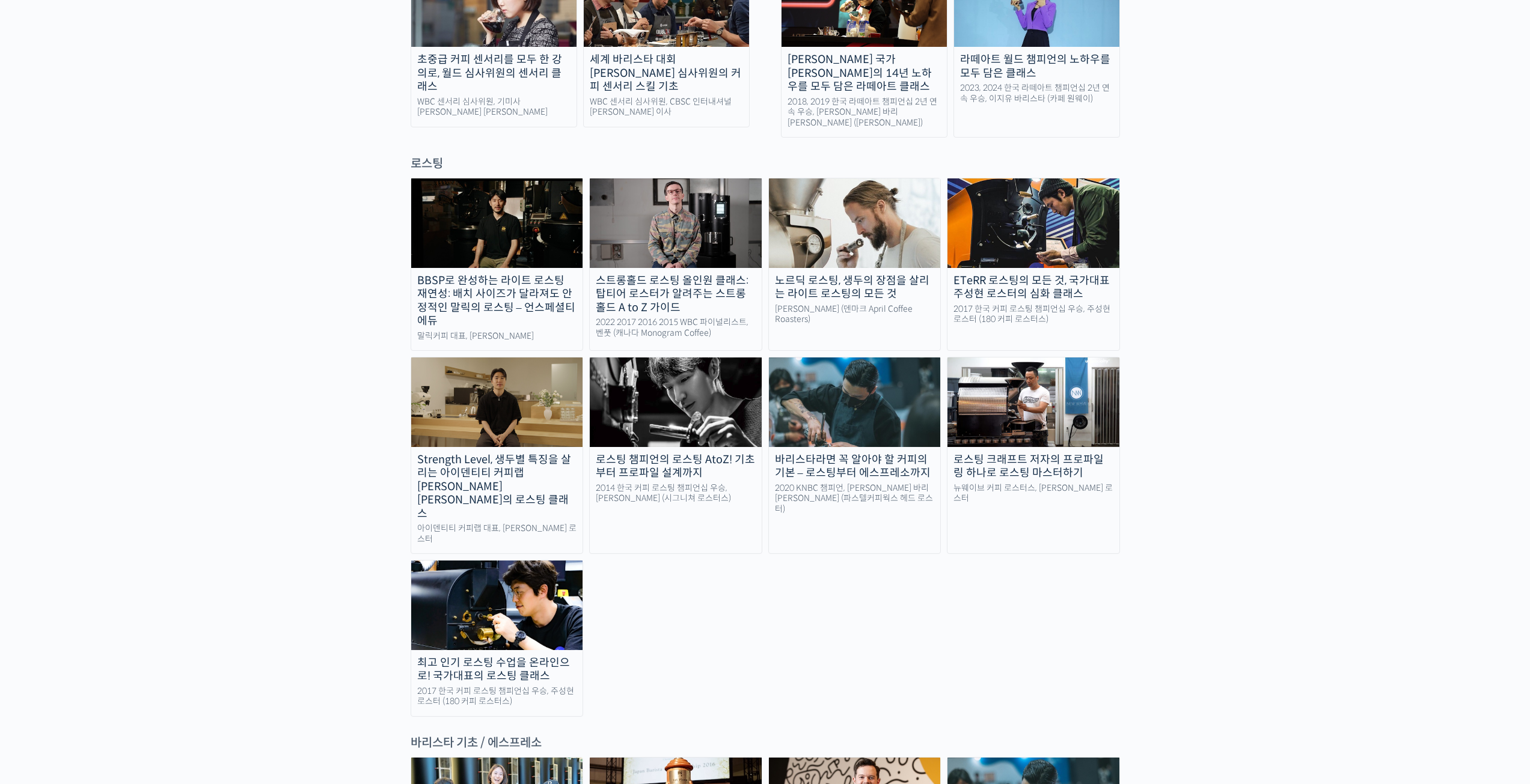
click at [516, 561] on img at bounding box center [497, 605] width 172 height 89
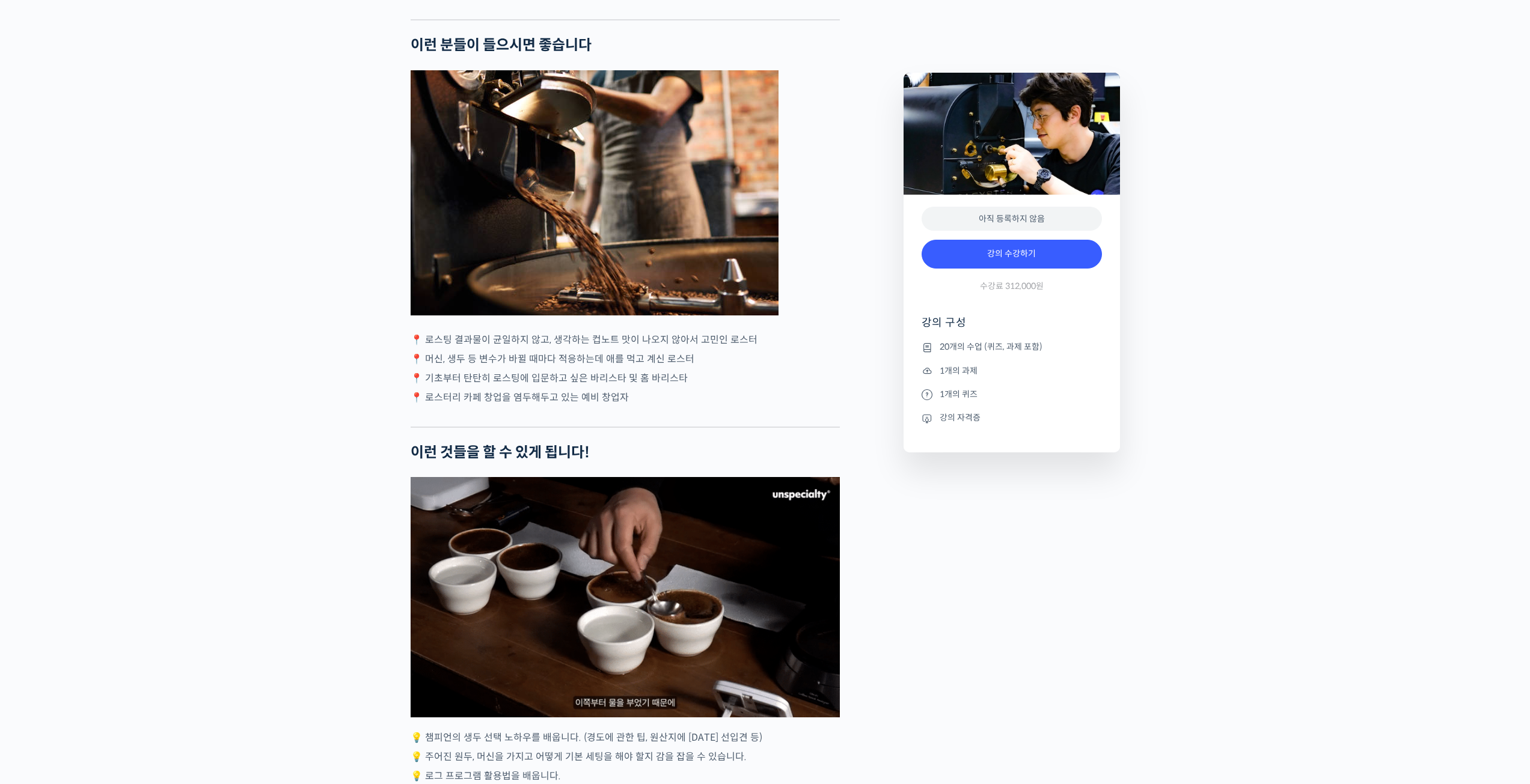
scroll to position [2043, 0]
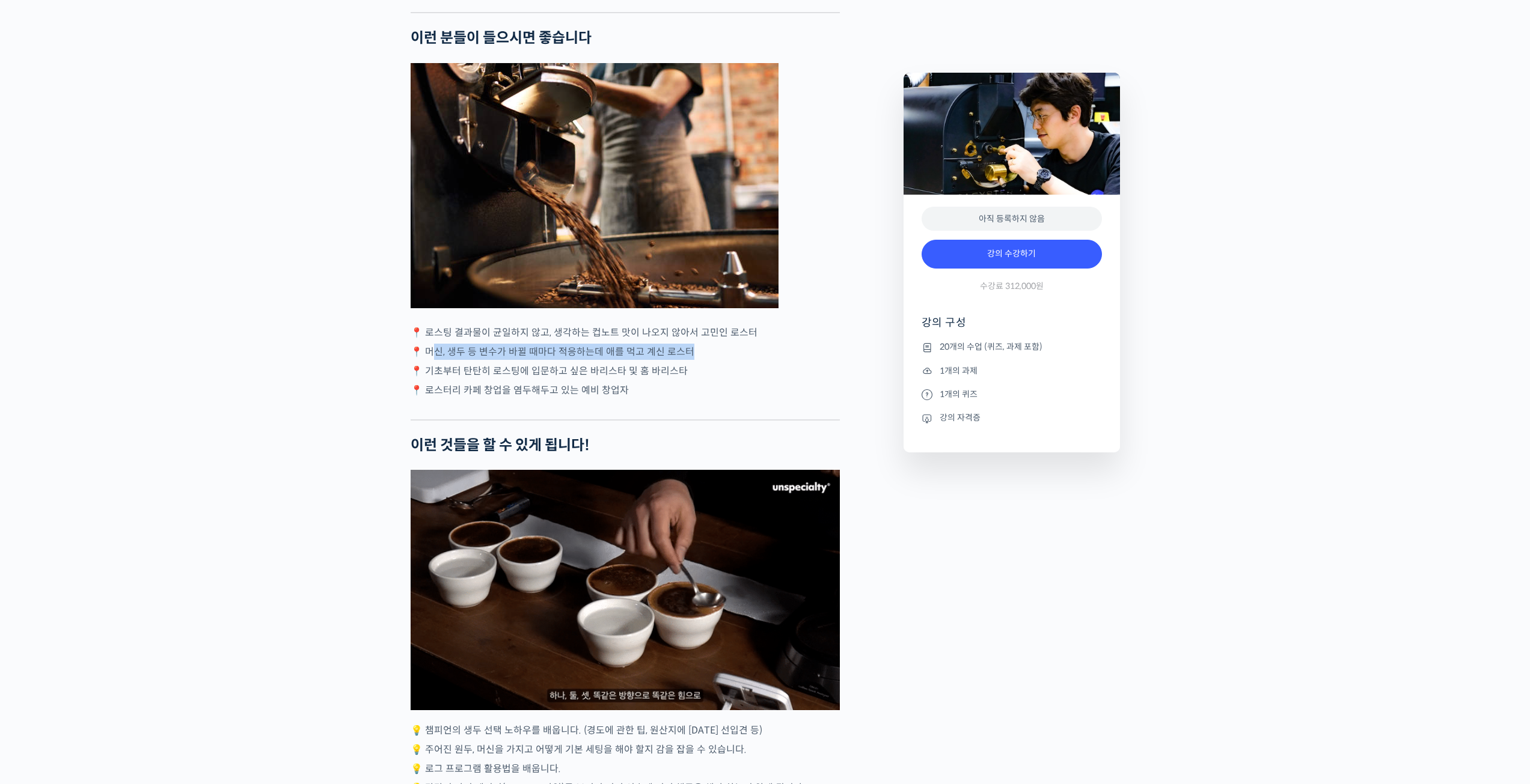
drag, startPoint x: 432, startPoint y: 386, endPoint x: 696, endPoint y: 397, distance: 264.2
click at [730, 360] on p "📍 머신, 생두 등 변수가 바뀔 때마다 적응하는데 애를 먹고 계신 로스터" at bounding box center [625, 352] width 429 height 17
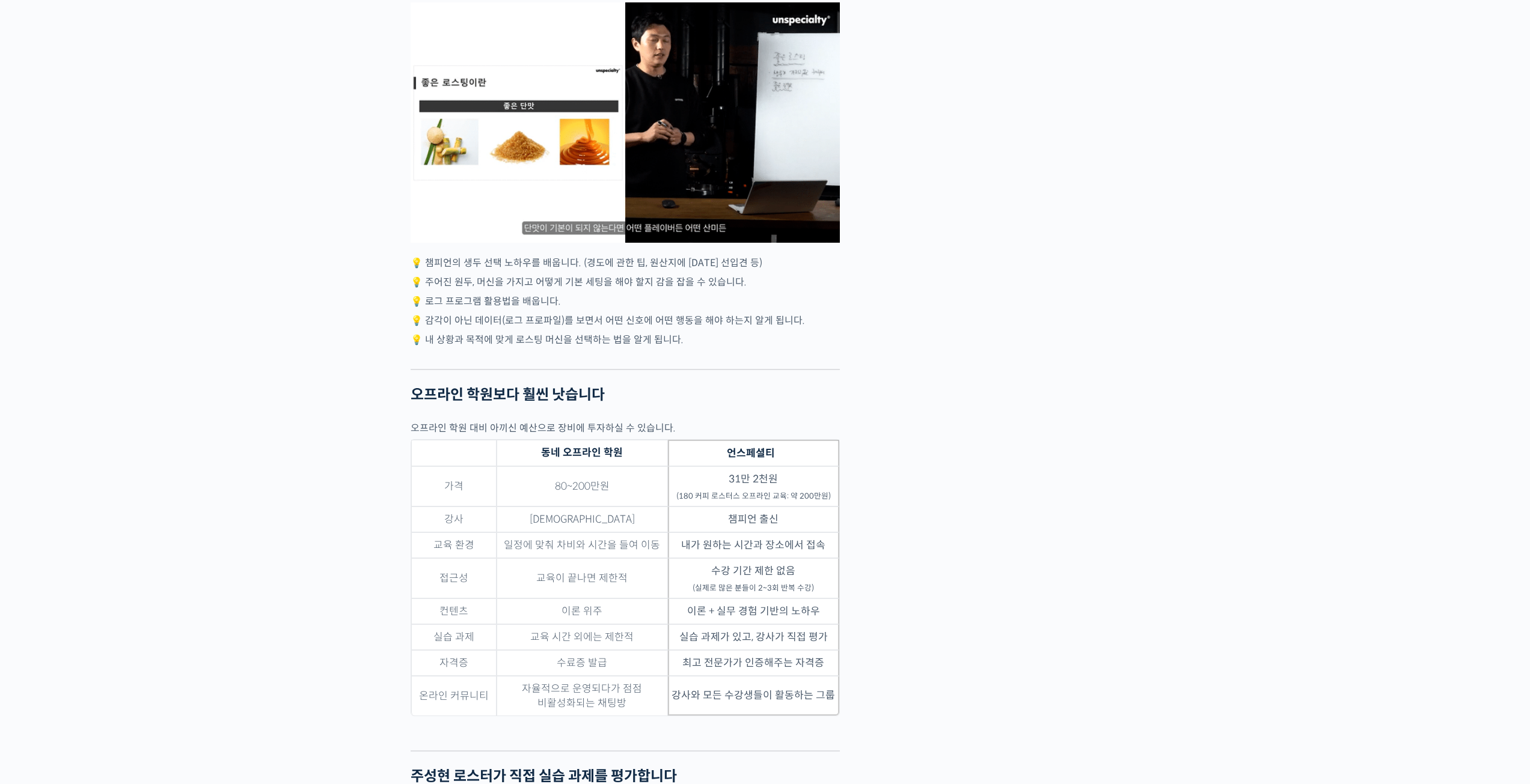
scroll to position [0, 0]
